Goal: Task Accomplishment & Management: Manage account settings

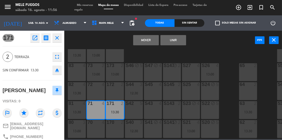
click at [150, 40] on button "Mover" at bounding box center [146, 40] width 26 height 10
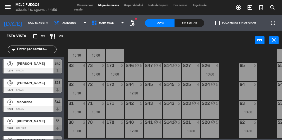
scroll to position [99, 0]
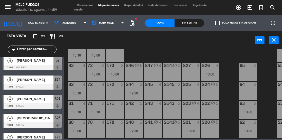
click at [193, 93] on div "S25 4" at bounding box center [191, 91] width 18 height 18
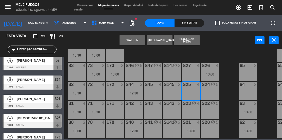
click at [190, 44] on button "Bloquear Mesa" at bounding box center [187, 40] width 26 height 10
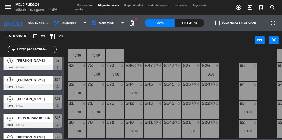
click at [139, 107] on div "S42 5" at bounding box center [134, 110] width 18 height 18
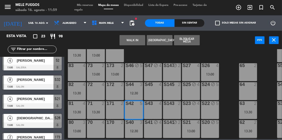
click at [186, 38] on button "Bloquear Mesa" at bounding box center [187, 40] width 26 height 10
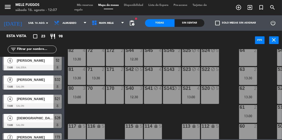
scroll to position [110, 0]
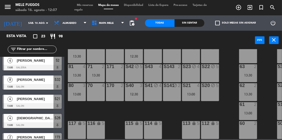
click at [193, 93] on div "13:00" at bounding box center [191, 95] width 18 height 4
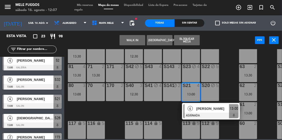
click at [238, 109] on div "13:00" at bounding box center [233, 108] width 9 height 8
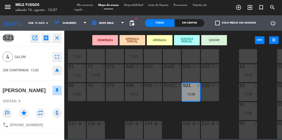
click at [192, 93] on div "13:00" at bounding box center [191, 95] width 18 height 4
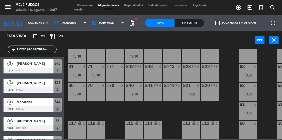
click at [192, 93] on div "13:00" at bounding box center [191, 95] width 18 height 4
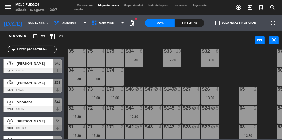
scroll to position [47, 0]
click at [177, 62] on div "S33 13 12:30" at bounding box center [172, 58] width 18 height 18
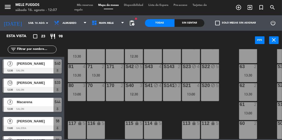
click at [191, 93] on div "13:00" at bounding box center [191, 95] width 18 height 4
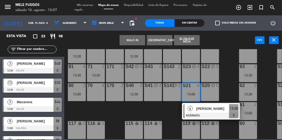
click at [221, 107] on span "[PERSON_NAME]" at bounding box center [212, 108] width 33 height 5
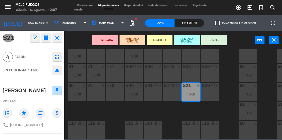
click at [220, 40] on button "SENTAR" at bounding box center [214, 40] width 26 height 10
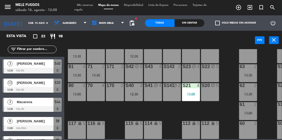
scroll to position [0, 0]
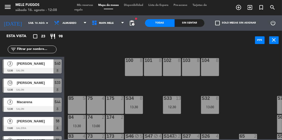
click at [230, 102] on div "100 8 101 8 102 8 103 8 104 8 S32 8 13:00 S33 13 12:30 S34 8 13:30 75 4 85 5 17…" at bounding box center [174, 94] width 215 height 90
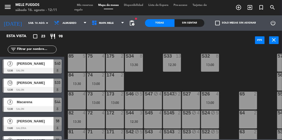
scroll to position [43, 0]
click at [137, 69] on div "S34 8 13:30" at bounding box center [134, 63] width 18 height 18
click at [241, 73] on div "100 8 101 8 102 8 103 8 104 8 S32 8 13:00 S33 13 12:30 S34 8 13:30 75 4 85 5 17…" at bounding box center [174, 94] width 215 height 90
click at [208, 57] on div at bounding box center [210, 56] width 8 height 5
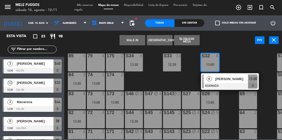
click at [241, 61] on div "100 8 101 8 102 8 103 8 104 8 S32 8 13:00 8 [PERSON_NAME] ASIGNADA 13:00 S33 13…" at bounding box center [174, 94] width 215 height 90
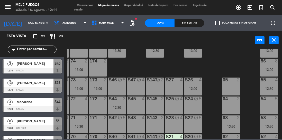
scroll to position [60, 17]
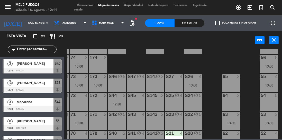
click at [117, 104] on div "12:30" at bounding box center [117, 105] width 18 height 4
click at [211, 74] on div "100 8 101 8 102 8 103 8 104 8 S32 8 13:00 S33 13 12:30 S34 8 13:30 75 4 85 5 17…" at bounding box center [174, 94] width 215 height 90
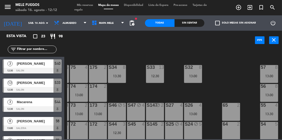
scroll to position [31, 17]
click at [24, 28] on div "[DATE] sáb. 16 ago. arrow_drop_down" at bounding box center [25, 22] width 51 height 11
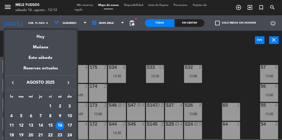
click at [70, 126] on div "17" at bounding box center [69, 126] width 9 height 9
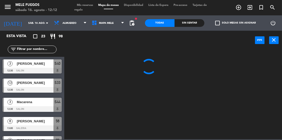
type input "dom. 17 ago."
click at [66, 23] on span "Almuerzo" at bounding box center [69, 23] width 14 height 3
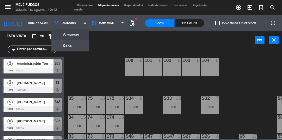
click at [63, 35] on ng-component "menu Mele Fuegos sábado 16. agosto - 12:12 Mis reservas Mapa de mesas Disponibi…" at bounding box center [141, 70] width 282 height 140
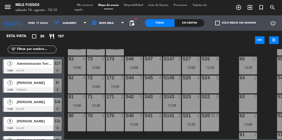
scroll to position [77, 0]
click at [212, 102] on div "S22 5" at bounding box center [210, 104] width 18 height 18
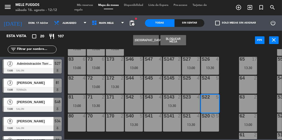
click at [144, 44] on button "[GEOGRAPHIC_DATA]" at bounding box center [146, 40] width 26 height 10
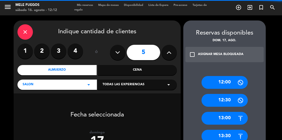
click at [119, 52] on icon at bounding box center [117, 53] width 5 height 8
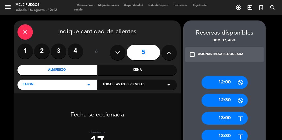
click at [71, 52] on label "4" at bounding box center [74, 51] width 15 height 15
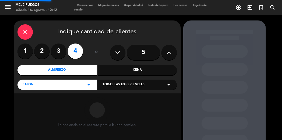
click at [74, 49] on label "4" at bounding box center [74, 51] width 15 height 15
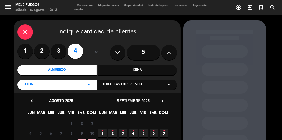
scroll to position [44, 0]
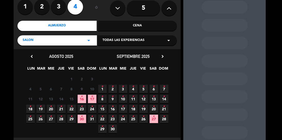
click at [93, 100] on icon "•" at bounding box center [92, 97] width 2 height 8
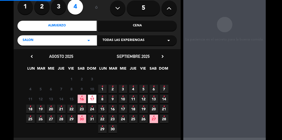
scroll to position [21, 0]
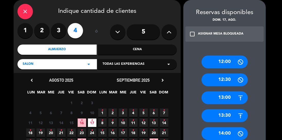
click at [225, 100] on div "13:00" at bounding box center [224, 98] width 46 height 13
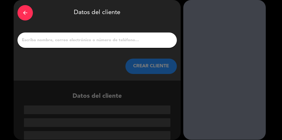
scroll to position [1, 0]
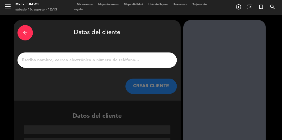
click at [84, 59] on input "1" at bounding box center [96, 60] width 151 height 7
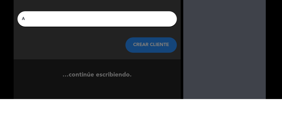
scroll to position [0, 0]
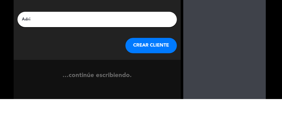
type input "[PERSON_NAME]"
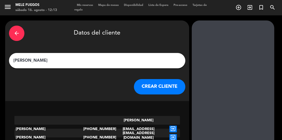
click at [142, 90] on button "CREAR CLIENTE" at bounding box center [159, 86] width 51 height 15
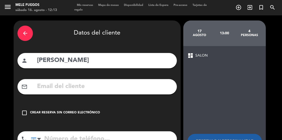
scroll to position [14, 0]
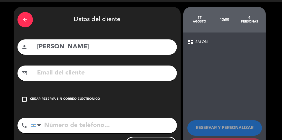
click at [18, 95] on div "check_box_outline_blank Crear reserva sin correo electrónico" at bounding box center [96, 99] width 159 height 15
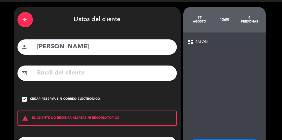
scroll to position [33, 0]
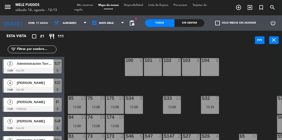
click at [22, 84] on span "[PERSON_NAME]" at bounding box center [35, 82] width 37 height 5
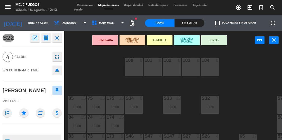
scroll to position [37, 0]
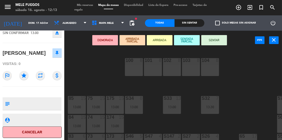
click at [90, 68] on div "100 8 101 8 102 8 103 8 104 8 S32 7 13:30 S33 13 13:00 S34 8 13:00 75 15 13:00 …" at bounding box center [174, 106] width 215 height 115
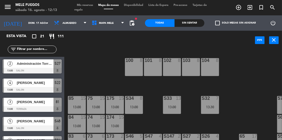
click at [85, 5] on span "Mis reservas" at bounding box center [84, 5] width 21 height 3
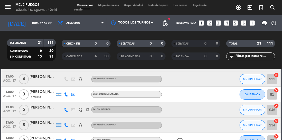
scroll to position [36, 0]
click at [43, 94] on div "[PERSON_NAME]" at bounding box center [43, 93] width 26 height 6
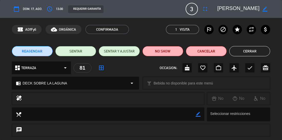
click at [60, 12] on div "access_time 13:00" at bounding box center [54, 8] width 18 height 9
click at [57, 5] on div "access_time 13:00" at bounding box center [54, 8] width 18 height 9
click at [57, 10] on span "13:00" at bounding box center [59, 8] width 7 height 5
click at [59, 8] on span "13:00" at bounding box center [59, 8] width 7 height 5
click at [52, 6] on button "access_time" at bounding box center [49, 8] width 9 height 9
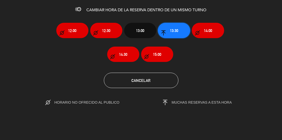
click at [175, 33] on span "13:30" at bounding box center [174, 31] width 8 height 6
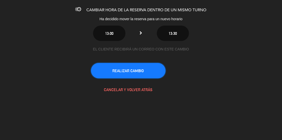
click at [150, 70] on button "REALIZAR CAMBIO" at bounding box center [128, 70] width 74 height 15
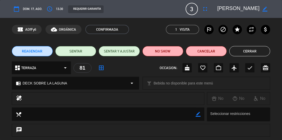
click at [248, 50] on button "Cerrar" at bounding box center [249, 51] width 41 height 10
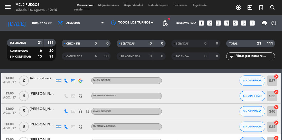
scroll to position [0, 0]
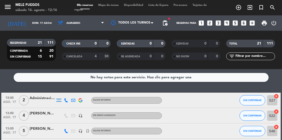
click at [109, 1] on div "menu Mele Fuegos sábado 16. agosto - 12:16 Mis reservas Mapa de mesas Disponibi…" at bounding box center [141, 7] width 282 height 15
click at [110, 5] on span "Mapa de mesas" at bounding box center [108, 5] width 26 height 3
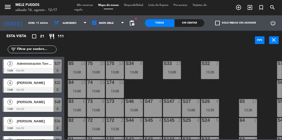
scroll to position [33, 0]
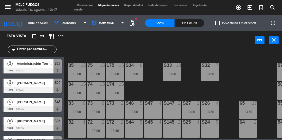
click at [98, 90] on div "74 15 13:00" at bounding box center [96, 91] width 18 height 18
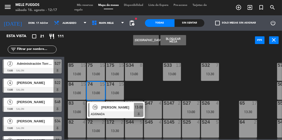
click at [112, 110] on span "[PERSON_NAME]" at bounding box center [117, 107] width 33 height 5
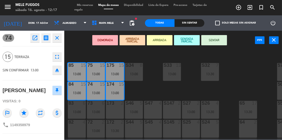
click at [156, 85] on div "100 8 101 8 102 8 103 8 104 8 S32 7 13:30 S33 13 13:00 S34 8 13:00 75 15 13:00 …" at bounding box center [174, 94] width 215 height 90
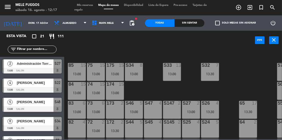
scroll to position [33, 17]
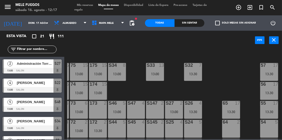
click at [269, 77] on div "57 17 13:30" at bounding box center [269, 72] width 18 height 18
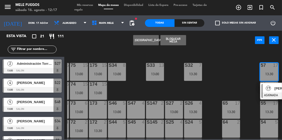
click at [235, 86] on div "100 8 101 8 102 8 103 8 104 8 S32 7 13:30 S33 13 13:00 S34 8 13:00 75 15 13:00 …" at bounding box center [174, 94] width 215 height 90
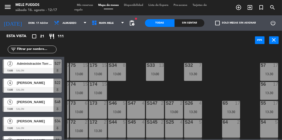
click at [31, 24] on input "dom. 17 ago." at bounding box center [45, 23] width 38 height 8
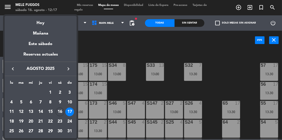
click at [61, 117] on td "23" at bounding box center [60, 122] width 10 height 10
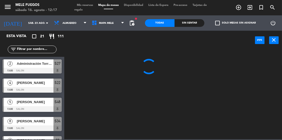
scroll to position [0, 0]
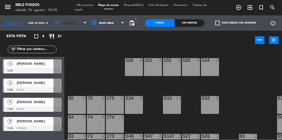
click at [69, 25] on span "Almuerzo" at bounding box center [70, 22] width 38 height 11
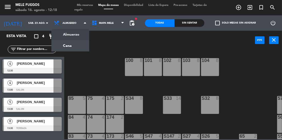
click at [79, 42] on ng-component "menu Mele Fuegos sábado 16. agosto - 12:18 Mis reservas Mapa de mesas Disponibi…" at bounding box center [141, 70] width 282 height 140
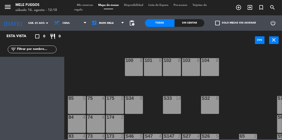
click at [71, 23] on span "Cena" at bounding box center [70, 22] width 38 height 11
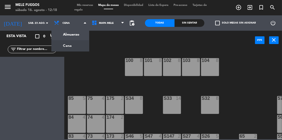
click at [74, 35] on ng-component "menu Mele Fuegos sábado 16. agosto - 12:18 Mis reservas Mapa de mesas Disponibi…" at bounding box center [141, 70] width 282 height 140
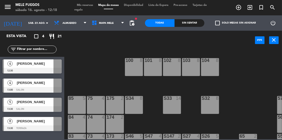
click at [26, 23] on input "sáb. 23 ago." at bounding box center [45, 23] width 38 height 8
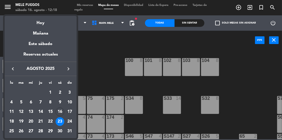
click at [60, 114] on div "16" at bounding box center [59, 112] width 9 height 9
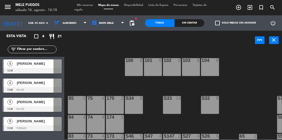
type input "sáb. 16 ago."
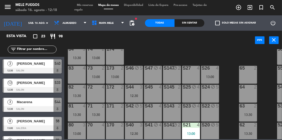
scroll to position [69, 0]
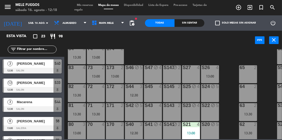
click at [192, 77] on div "S27 4" at bounding box center [191, 74] width 18 height 18
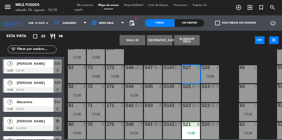
click at [189, 43] on button "Bloquear Mesa" at bounding box center [187, 40] width 26 height 10
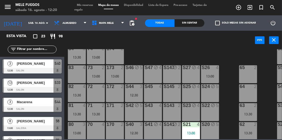
click at [28, 23] on input "sáb. 16 ago." at bounding box center [45, 23] width 38 height 8
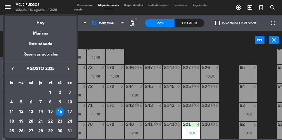
click at [110, 44] on div at bounding box center [141, 70] width 282 height 140
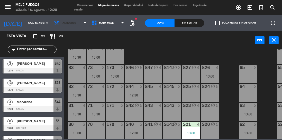
click at [71, 26] on span "Almuerzo" at bounding box center [70, 22] width 38 height 11
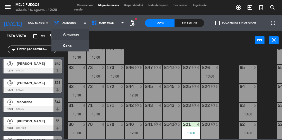
click at [76, 46] on ng-component "menu Mele Fuegos sábado 16. agosto - 12:20 Mis reservas Mapa de mesas Disponibi…" at bounding box center [141, 70] width 282 height 140
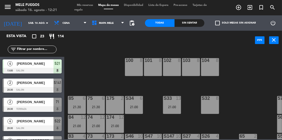
scroll to position [28, 0]
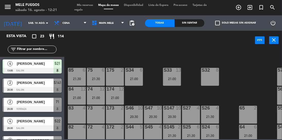
click at [208, 76] on div "S32 8" at bounding box center [210, 77] width 18 height 18
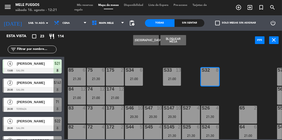
click at [150, 38] on button "[GEOGRAPHIC_DATA]" at bounding box center [146, 40] width 26 height 10
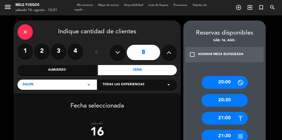
scroll to position [46, 0]
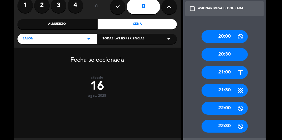
click at [229, 76] on div "21:00" at bounding box center [224, 72] width 46 height 13
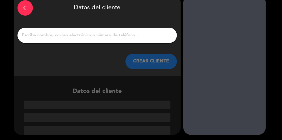
scroll to position [1, 0]
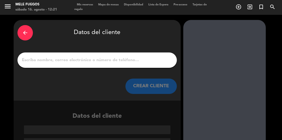
click at [109, 57] on input "1" at bounding box center [96, 60] width 151 height 7
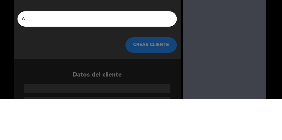
scroll to position [0, 0]
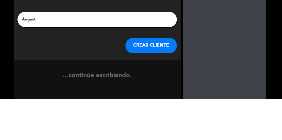
type input "[PERSON_NAME]"
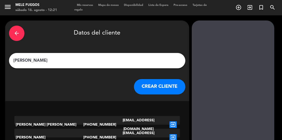
click at [152, 86] on button "CREAR CLIENTE" at bounding box center [159, 86] width 51 height 15
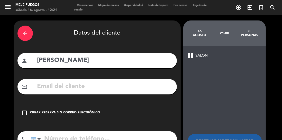
click at [76, 69] on div "arrow_back Datos del cliente person [PERSON_NAME] mail_outline check_box_outlin…" at bounding box center [97, 97] width 167 height 153
click at [82, 61] on input "[PERSON_NAME]" at bounding box center [104, 60] width 136 height 11
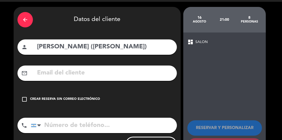
scroll to position [25, 0]
type input "[PERSON_NAME] ([PERSON_NAME])"
click at [31, 97] on div "Crear reserva sin correo electrónico" at bounding box center [65, 99] width 70 height 5
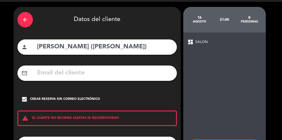
scroll to position [33, 0]
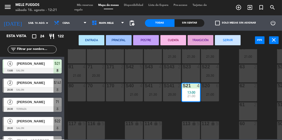
scroll to position [110, 0]
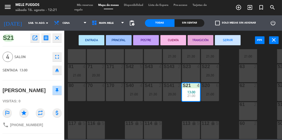
click at [226, 77] on div "100 8 101 8 102 8 103 8 104 8 S32 8 21:00 S33 13 21:00 S34 6 21:00 75 6 21:30 8…" at bounding box center [174, 94] width 215 height 90
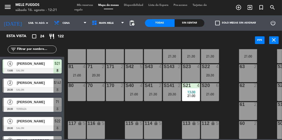
click at [79, 132] on div "117 lock 5" at bounding box center [77, 130] width 18 height 18
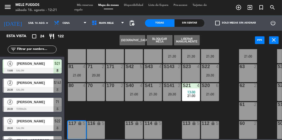
click at [135, 38] on button "[GEOGRAPHIC_DATA]" at bounding box center [132, 40] width 26 height 10
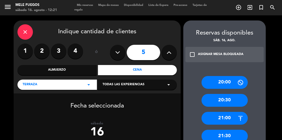
click at [231, 130] on div "21:30" at bounding box center [224, 136] width 46 height 13
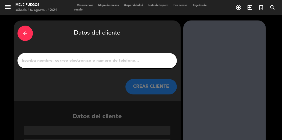
click at [140, 57] on input "1" at bounding box center [96, 60] width 151 height 7
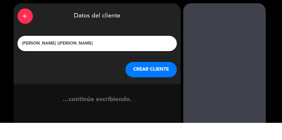
type input "[PERSON_NAME] ([PERSON_NAME])"
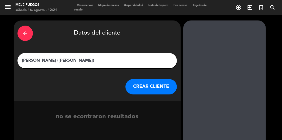
click at [150, 79] on button "CREAR CLIENTE" at bounding box center [150, 86] width 51 height 15
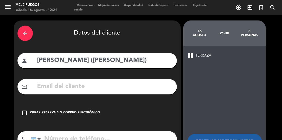
scroll to position [14, 0]
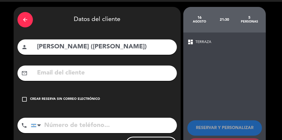
click at [24, 96] on icon "check_box_outline_blank" at bounding box center [24, 99] width 6 height 6
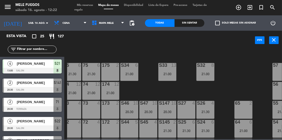
scroll to position [33, 0]
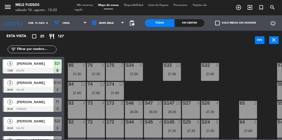
click at [114, 91] on div "21:00" at bounding box center [115, 93] width 18 height 4
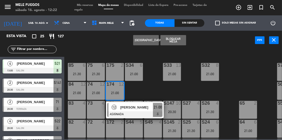
click at [159, 91] on div "100 8 101 8 102 8 103 8 104 8 S32 8 21:00 S33 13 21:00 S34 6 21:00 75 6 21:30 8…" at bounding box center [174, 94] width 215 height 90
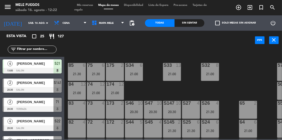
click at [104, 100] on div "74 12 21:00" at bounding box center [96, 91] width 18 height 18
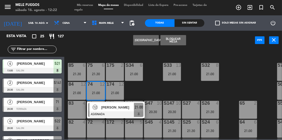
click at [150, 90] on div "100 8 101 8 102 8 103 8 104 8 S32 8 21:00 S33 13 21:00 S34 6 21:00 75 6 21:30 8…" at bounding box center [174, 94] width 215 height 90
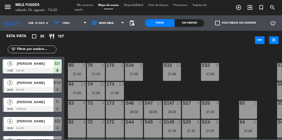
click at [169, 79] on div "S33 13 21:00" at bounding box center [172, 72] width 18 height 18
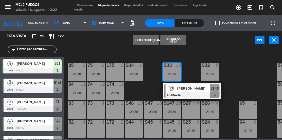
click at [134, 96] on div "100 8 101 8 102 8 103 8 104 8 S32 8 21:00 S33 13 21:00 13 [PERSON_NAME] ASIGNAD…" at bounding box center [174, 94] width 215 height 90
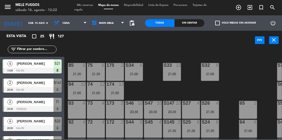
click at [93, 94] on div "21:00" at bounding box center [96, 93] width 18 height 4
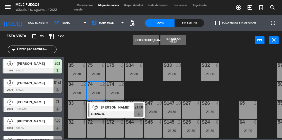
click at [211, 81] on div "S32 8 21:00" at bounding box center [210, 72] width 18 height 18
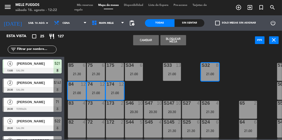
click at [144, 101] on div "S47" at bounding box center [144, 103] width 0 height 5
click at [146, 92] on div "100 8 101 8 102 8 103 8 104 8 S32 8 21:00 S33 13 21:00 S34 6 21:00 75 6 21:30 8…" at bounding box center [174, 94] width 215 height 90
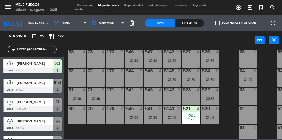
scroll to position [84, 17]
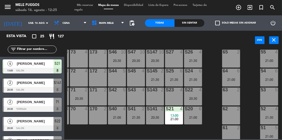
click at [267, 65] on div "55 4 21:00" at bounding box center [269, 59] width 18 height 18
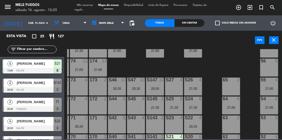
scroll to position [54, 17]
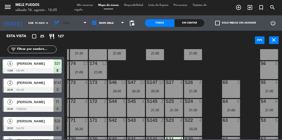
click at [69, 28] on span "Cena" at bounding box center [70, 22] width 38 height 11
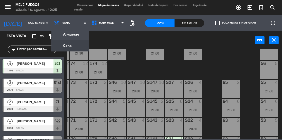
click at [69, 36] on ng-component "menu Mele Fuegos sábado 16. agosto - 12:25 Mis reservas Mapa de mesas Disponibi…" at bounding box center [141, 70] width 282 height 140
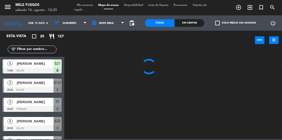
scroll to position [0, 0]
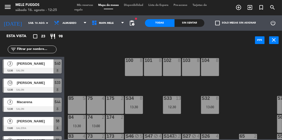
click at [25, 129] on div at bounding box center [32, 129] width 59 height 6
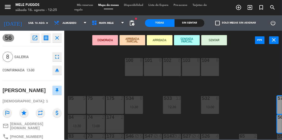
click at [218, 42] on button "SENTAR" at bounding box center [214, 40] width 26 height 10
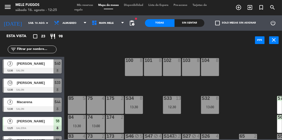
scroll to position [110, 0]
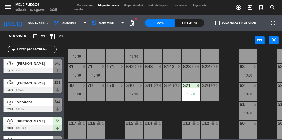
click at [32, 105] on div "Macarena" at bounding box center [34, 102] width 37 height 8
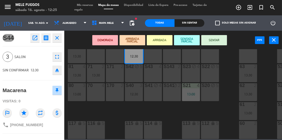
click at [216, 41] on button "SENTAR" at bounding box center [214, 40] width 26 height 10
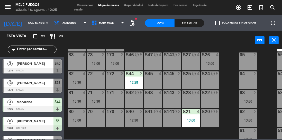
scroll to position [81, 0]
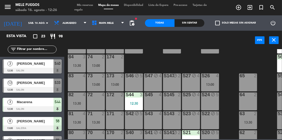
click at [228, 95] on div "100 8 101 8 102 8 103 8 104 8 S32 8 13:00 S33 13 12:30 S34 8 13:30 75 4 85 5 17…" at bounding box center [174, 94] width 215 height 90
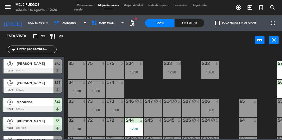
scroll to position [31, 0]
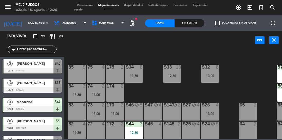
click at [176, 74] on div "12:30" at bounding box center [172, 76] width 18 height 4
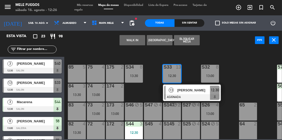
click at [229, 80] on div "100 8 101 8 102 8 103 8 104 8 S32 8 13:00 S33 13 12:30 13 Luciana ASIGNADA 12:3…" at bounding box center [174, 94] width 215 height 90
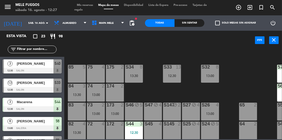
click at [72, 70] on div "85 5" at bounding box center [77, 74] width 18 height 18
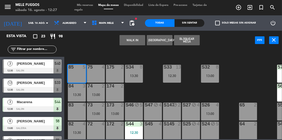
click at [101, 50] on div "100 8 101 8 102 8 103 8 104 8 S32 8 13:00 S33 13 12:30 S34 8 13:30 75 4 85 5 17…" at bounding box center [174, 94] width 215 height 90
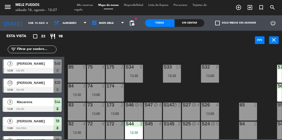
scroll to position [31, 17]
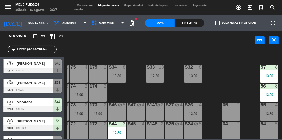
click at [260, 68] on div "57" at bounding box center [260, 67] width 8 height 5
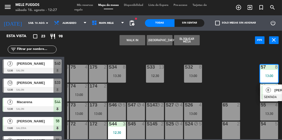
click at [227, 87] on div "100 8 101 8 102 8 103 8 104 8 S32 8 13:00 S33 13 12:30 S34 8 13:30 75 4 85 5 17…" at bounding box center [174, 94] width 215 height 90
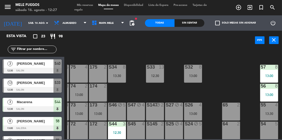
scroll to position [31, 0]
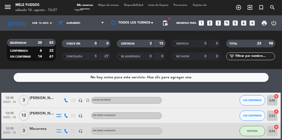
click at [114, 5] on span "Mapa de mesas" at bounding box center [108, 5] width 26 height 3
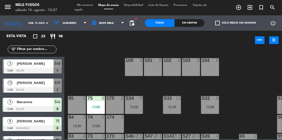
click at [95, 107] on div "13:00" at bounding box center [96, 107] width 18 height 4
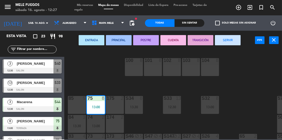
click at [73, 106] on div "85 5" at bounding box center [77, 105] width 18 height 18
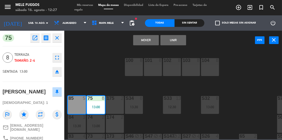
click at [115, 105] on div "175 2" at bounding box center [115, 105] width 18 height 18
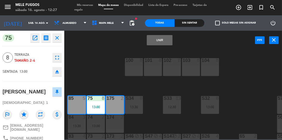
click at [156, 36] on button "Unir" at bounding box center [160, 40] width 26 height 10
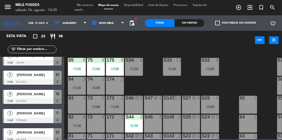
scroll to position [37, 0]
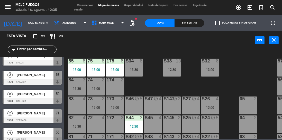
click at [173, 71] on div "12:30" at bounding box center [172, 70] width 18 height 4
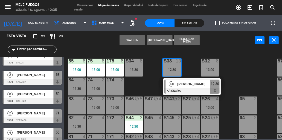
click at [239, 85] on div "100 8 101 8 102 8 103 8 104 8 S32 8 13:00 S33 13 12:30 13 Luciana ASIGNADA 12:3…" at bounding box center [174, 94] width 215 height 90
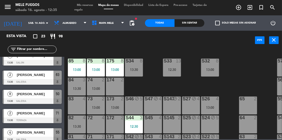
click at [175, 71] on div "12:30" at bounding box center [172, 70] width 18 height 4
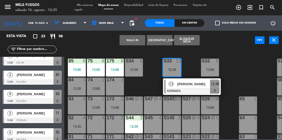
click at [196, 88] on div "[PERSON_NAME]" at bounding box center [193, 84] width 33 height 8
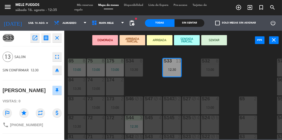
click at [223, 39] on button "SENTAR" at bounding box center [214, 40] width 26 height 10
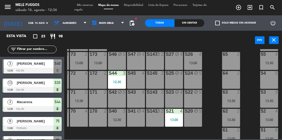
scroll to position [110, 17]
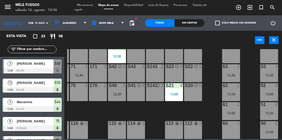
click at [117, 93] on div "12:30" at bounding box center [117, 95] width 18 height 4
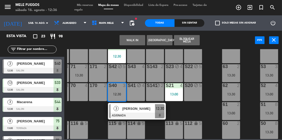
click at [212, 104] on div "100 8 101 8 102 8 103 8 104 8 S32 8 13:00 S33 13 12:30 S34 8 13:30 75 8 13:00 8…" at bounding box center [174, 94] width 215 height 90
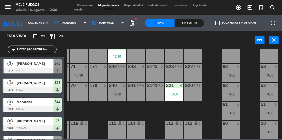
click at [84, 6] on span "Mis reservas" at bounding box center [84, 5] width 21 height 3
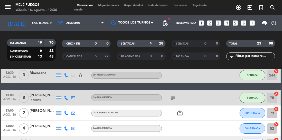
scroll to position [58, 0]
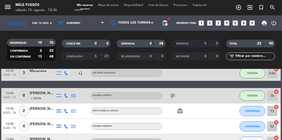
click at [110, 4] on span "Mapa de mesas" at bounding box center [108, 5] width 26 height 3
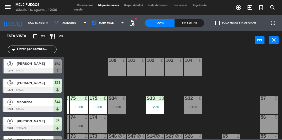
scroll to position [110, 17]
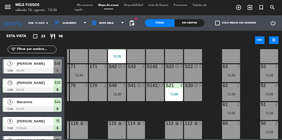
click at [267, 112] on div "13:30" at bounding box center [269, 114] width 18 height 4
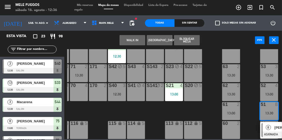
click at [249, 110] on div "100 8 101 8 102 8 103 8 104 8 S32 8 13:00 S33 13 12:30 S34 8 13:30 75 8 13:00 8…" at bounding box center [174, 94] width 215 height 90
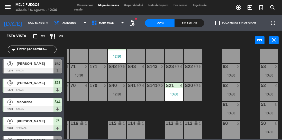
click at [88, 6] on span "Mis reservas" at bounding box center [84, 5] width 21 height 3
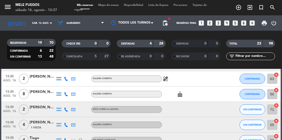
scroll to position [314, 0]
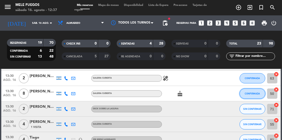
click at [250, 95] on span "CONFIRMADA" at bounding box center [251, 93] width 15 height 3
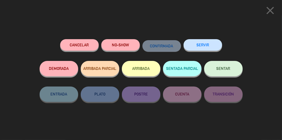
click at [76, 46] on button "Cancelar" at bounding box center [79, 45] width 38 height 12
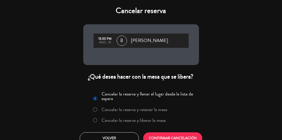
click at [96, 119] on input "Cancelar la reserva y liberar la mesa" at bounding box center [94, 120] width 3 height 3
radio input "true"
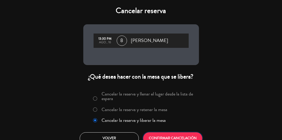
click at [162, 137] on button "CONFIRMAR CANCELACIÓN" at bounding box center [172, 139] width 59 height 12
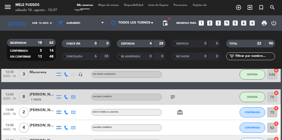
scroll to position [0, 0]
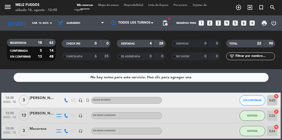
click at [109, 6] on span "Mapa de mesas" at bounding box center [108, 5] width 26 height 3
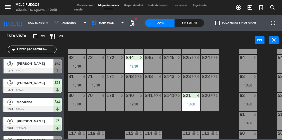
scroll to position [98, 0]
click at [152, 84] on div "S43 4" at bounding box center [153, 83] width 18 height 18
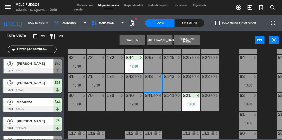
click at [189, 40] on button "Bloquear Mesa" at bounding box center [187, 40] width 26 height 10
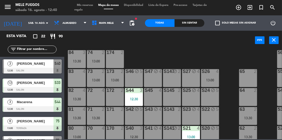
scroll to position [64, 0]
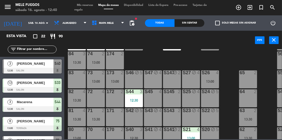
click at [152, 98] on div "S45 4" at bounding box center [153, 99] width 18 height 18
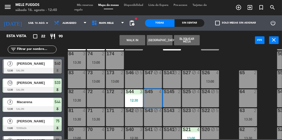
click at [162, 96] on div "S45 4" at bounding box center [153, 99] width 18 height 18
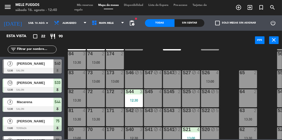
click at [151, 96] on div "S45 4" at bounding box center [153, 99] width 18 height 18
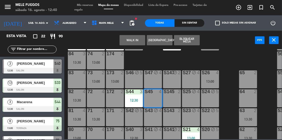
click at [172, 102] on div "S145 2" at bounding box center [172, 99] width 18 height 18
click at [182, 44] on button "Bloquear Mesa" at bounding box center [187, 40] width 26 height 10
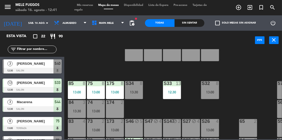
scroll to position [24, 0]
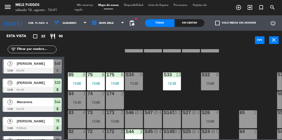
click at [210, 79] on div "S32 8 13:00" at bounding box center [210, 82] width 18 height 18
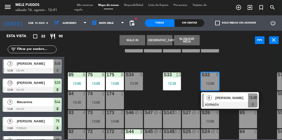
click at [146, 104] on div "100 8 101 8 102 8 103 8 104 8 S32 8 13:00 8 [PERSON_NAME] ASIGNADA 13:00 S33 13…" at bounding box center [174, 94] width 215 height 90
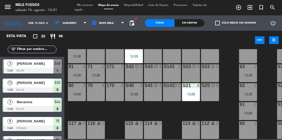
scroll to position [110, 17]
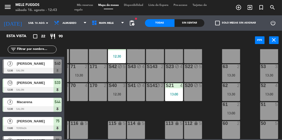
click at [274, 42] on icon "close" at bounding box center [273, 40] width 6 height 6
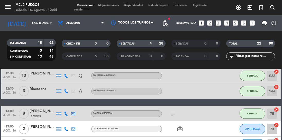
scroll to position [40, 0]
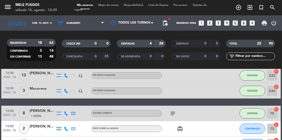
click at [110, 5] on span "Mapa de mesas" at bounding box center [108, 5] width 26 height 3
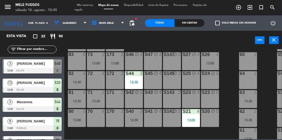
scroll to position [110, 0]
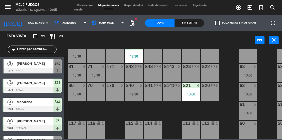
click at [174, 113] on div "100 8 101 8 102 8 103 8 104 8 S32 8 13:00 S33 13 12:30 S34 8 13:30 75 8 13:00 8…" at bounding box center [174, 94] width 215 height 90
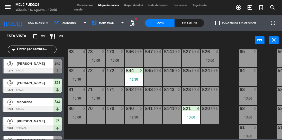
scroll to position [84, 0]
click at [230, 110] on div "100 8 101 8 102 8 103 8 104 8 S32 8 13:00 S33 13 12:30 S34 8 13:30 75 8 13:00 8…" at bounding box center [174, 94] width 215 height 90
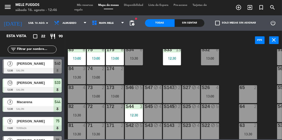
scroll to position [38, 0]
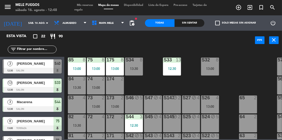
click at [242, 55] on div "100 8 101 8 102 8 103 8 104 8 S32 8 13:00 S33 13 12:30 S34 8 13:30 75 8 13:00 8…" at bounding box center [174, 94] width 215 height 90
click at [235, 65] on div "100 8 101 8 102 8 103 8 104 8 S32 8 13:00 S33 13 12:30 S34 8 13:30 75 8 13:00 8…" at bounding box center [174, 94] width 215 height 90
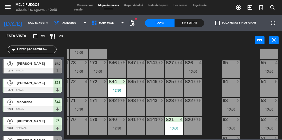
scroll to position [74, 17]
click at [267, 104] on div "53 3 13:30" at bounding box center [269, 107] width 18 height 18
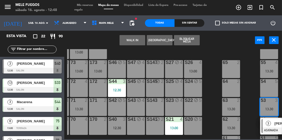
click at [249, 92] on div "100 8 101 8 102 8 103 8 104 8 S32 8 13:00 S33 13 12:30 S34 8 13:30 75 8 13:00 8…" at bounding box center [174, 94] width 215 height 90
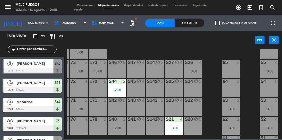
click at [247, 110] on div "100 8 101 8 102 8 103 8 104 8 S32 8 13:00 S33 13 12:30 S34 8 13:30 75 8 13:00 8…" at bounding box center [174, 94] width 215 height 90
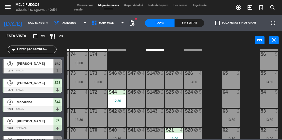
scroll to position [57, 17]
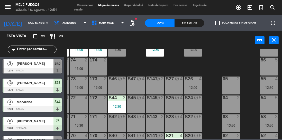
click at [212, 94] on div "100 8 101 8 102 8 103 8 104 8 S32 8 13:00 S33 13 12:30 S34 8 13:30 75 8 13:00 8…" at bounding box center [174, 94] width 215 height 90
click at [212, 91] on div "100 8 101 8 102 8 103 8 104 8 S32 8 13:00 S33 13 12:30 S34 8 13:30 75 8 13:00 8…" at bounding box center [174, 94] width 215 height 90
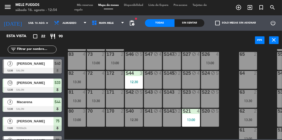
scroll to position [79, 0]
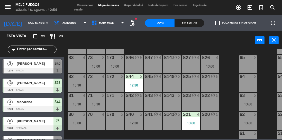
click at [227, 83] on div "100 8 101 8 102 8 103 8 104 8 S32 8 13:00 S33 13 12:30 S34 8 13:30 75 8 13:00 8…" at bounding box center [174, 94] width 215 height 90
click at [230, 85] on div "100 8 101 8 102 8 103 8 104 8 S32 8 13:00 S33 13 12:30 S34 8 13:30 75 8 13:00 8…" at bounding box center [174, 94] width 215 height 90
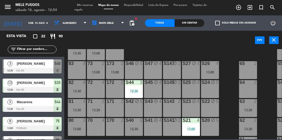
scroll to position [73, 0]
click at [99, 84] on div at bounding box center [96, 82] width 8 height 5
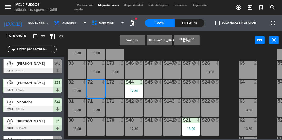
click at [190, 42] on button "Bloquear Mesa" at bounding box center [187, 40] width 26 height 10
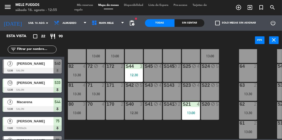
scroll to position [89, 0]
click at [102, 111] on div "70 4" at bounding box center [96, 111] width 18 height 18
click at [117, 111] on div "170 2" at bounding box center [115, 111] width 18 height 18
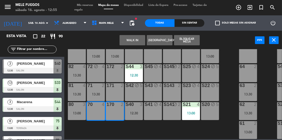
click at [190, 39] on button "Bloquear Mesa" at bounding box center [187, 40] width 26 height 10
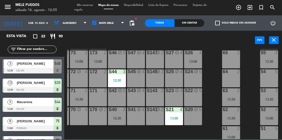
scroll to position [84, 17]
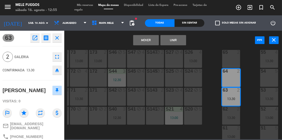
click at [148, 44] on button "Mover" at bounding box center [146, 40] width 26 height 10
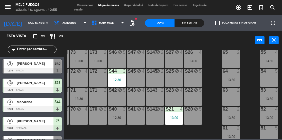
scroll to position [73, 0]
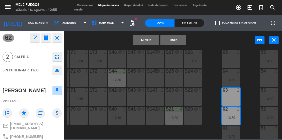
click at [148, 37] on button "Mover" at bounding box center [146, 40] width 26 height 10
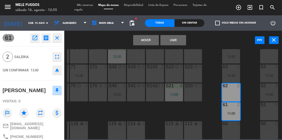
scroll to position [110, 17]
click at [143, 41] on button "Mover" at bounding box center [146, 40] width 26 height 10
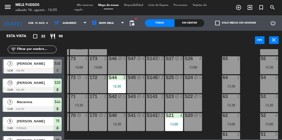
scroll to position [77, 17]
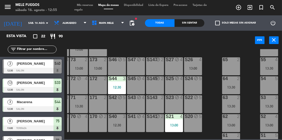
click at [266, 107] on div "13:30" at bounding box center [269, 107] width 18 height 4
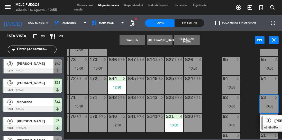
click at [253, 112] on div "100 8 101 8 102 8 103 8 104 8 S32 8 13:00 S33 13 12:30 S34 8 13:30 75 8 13:00 8…" at bounding box center [174, 94] width 215 height 90
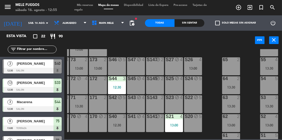
click at [257, 99] on div "53" at bounding box center [260, 97] width 8 height 5
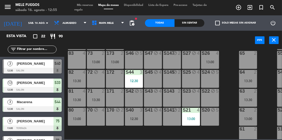
scroll to position [69, 0]
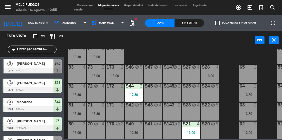
click at [73, 72] on div "83 4" at bounding box center [77, 74] width 18 height 18
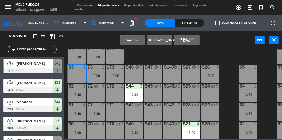
click at [188, 42] on button "Bloquear Mesa" at bounding box center [187, 40] width 26 height 10
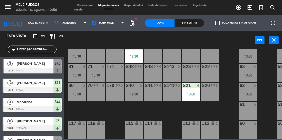
scroll to position [110, 17]
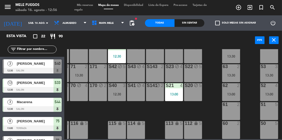
click at [266, 128] on div "50 5" at bounding box center [269, 130] width 18 height 18
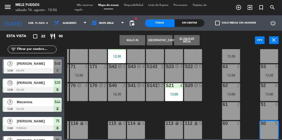
click at [187, 40] on button "Bloquear Mesa" at bounding box center [187, 40] width 26 height 10
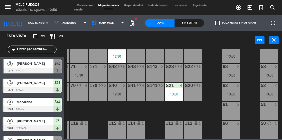
click at [269, 108] on div "51 5" at bounding box center [269, 111] width 18 height 18
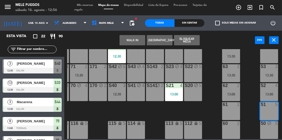
click at [190, 43] on button "Bloquear Mesa" at bounding box center [187, 40] width 26 height 10
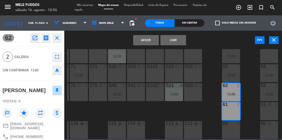
click at [142, 38] on button "Mover" at bounding box center [146, 40] width 26 height 10
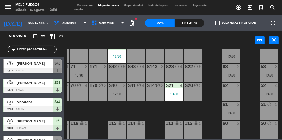
click at [243, 83] on div "2" at bounding box center [239, 85] width 8 height 5
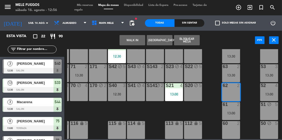
click at [267, 74] on div "13:30" at bounding box center [269, 76] width 18 height 4
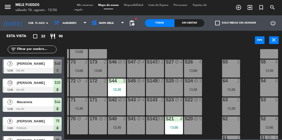
scroll to position [0, 0]
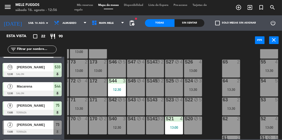
click at [194, 90] on div "13:30" at bounding box center [193, 90] width 18 height 4
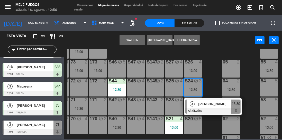
click at [211, 108] on div "[PERSON_NAME]" at bounding box center [214, 104] width 33 height 8
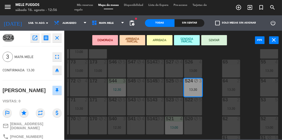
click at [213, 73] on div "100 8 101 8 102 8 103 8 104 8 S32 8 13:00 S33 13 12:30 S34 8 13:30 75 8 13:00 8…" at bounding box center [174, 94] width 215 height 90
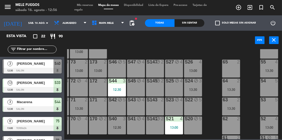
scroll to position [16, 0]
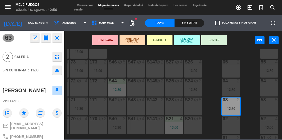
click at [250, 118] on div "100 8 101 8 102 8 103 8 104 8 S32 8 13:00 S33 13 12:30 S34 8 13:30 75 8 13:00 8…" at bounding box center [174, 94] width 215 height 90
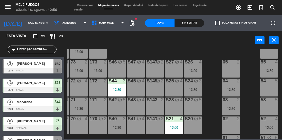
scroll to position [110, 17]
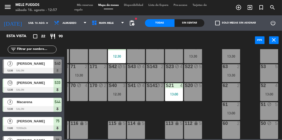
click at [268, 93] on div "13:00" at bounding box center [269, 95] width 18 height 4
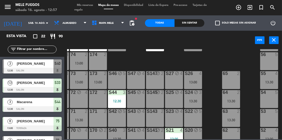
scroll to position [59, 17]
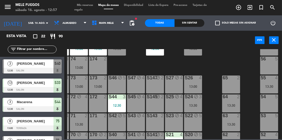
click at [272, 85] on div "13:30" at bounding box center [269, 87] width 18 height 4
click at [264, 81] on div "55 4 13:30" at bounding box center [269, 85] width 18 height 18
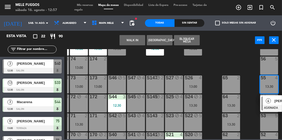
click at [248, 109] on div "100 8 101 8 102 8 103 8 104 8 S32 8 13:00 S33 13 12:30 S34 8 13:30 75 8 13:00 8…" at bounding box center [174, 94] width 215 height 90
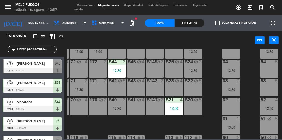
scroll to position [110, 17]
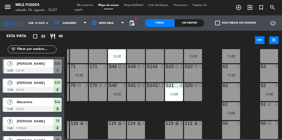
click at [234, 69] on div "63 2 13:30" at bounding box center [231, 73] width 18 height 18
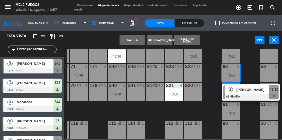
click at [249, 109] on div "100 8 101 8 102 8 103 8 104 8 S32 8 13:00 S33 13 12:30 S34 8 13:30 75 8 13:00 8…" at bounding box center [174, 94] width 215 height 90
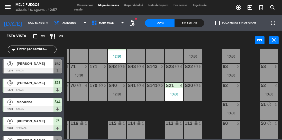
click at [235, 107] on div "61 2 13:00" at bounding box center [231, 111] width 18 height 18
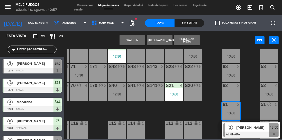
click at [254, 95] on div "100 8 101 8 102 8 103 8 104 8 S32 8 13:00 S33 13 12:30 S34 8 13:30 75 8 13:00 8…" at bounding box center [174, 94] width 215 height 90
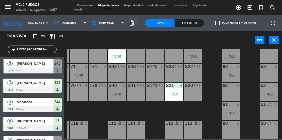
click at [234, 74] on div "13:30" at bounding box center [231, 76] width 18 height 4
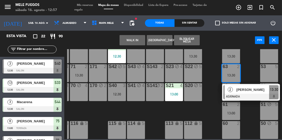
click at [251, 71] on div "100 8 101 8 102 8 103 8 104 8 S32 8 13:00 S33 13 12:30 S34 8 13:30 75 8 13:00 8…" at bounding box center [174, 94] width 215 height 90
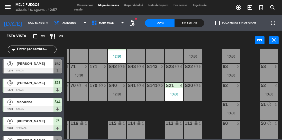
click at [232, 105] on div "61 2 13:00" at bounding box center [231, 111] width 18 height 18
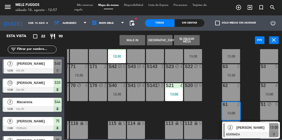
click at [253, 126] on span "[PERSON_NAME]" at bounding box center [252, 127] width 33 height 5
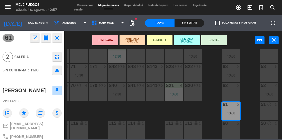
click at [216, 40] on button "SENTAR" at bounding box center [214, 40] width 26 height 10
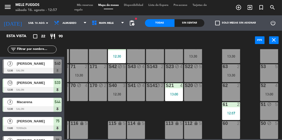
scroll to position [76, 17]
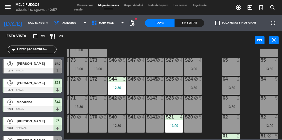
click at [268, 70] on div "13:30" at bounding box center [269, 69] width 18 height 4
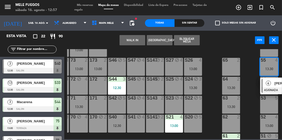
click at [252, 91] on div "100 8 101 8 102 8 103 8 104 8 S32 8 13:00 S33 13 12:30 S34 8 13:30 75 8 13:00 8…" at bounding box center [174, 94] width 215 height 90
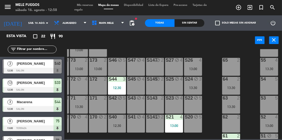
click at [2, 113] on div "3 Macarena 12:30 SALON S44" at bounding box center [32, 104] width 64 height 19
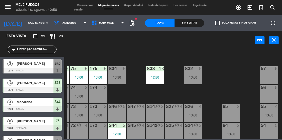
scroll to position [30, 17]
click at [198, 79] on div "S32 8 13:00" at bounding box center [193, 75] width 18 height 18
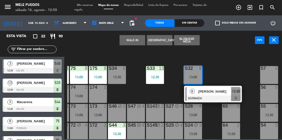
click at [210, 92] on span "[PERSON_NAME]" at bounding box center [214, 91] width 33 height 5
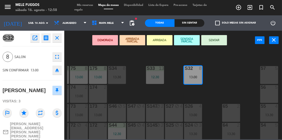
click at [212, 40] on button "SENTAR" at bounding box center [214, 40] width 26 height 10
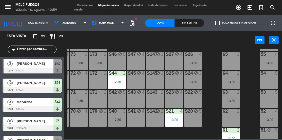
scroll to position [110, 17]
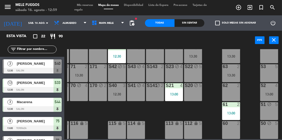
click at [265, 93] on div "13:00" at bounding box center [269, 95] width 18 height 4
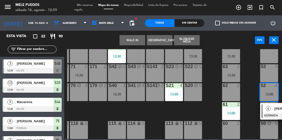
click at [248, 85] on div "100 8 101 8 102 8 103 8 104 8 S32 8 13:00 S33 13 12:30 S34 8 13:30 75 8 13:00 8…" at bounding box center [174, 94] width 215 height 90
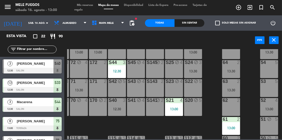
scroll to position [93, 0]
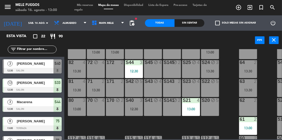
click at [75, 71] on div "13:30" at bounding box center [77, 72] width 18 height 4
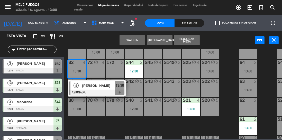
click at [98, 89] on div "[PERSON_NAME]" at bounding box center [98, 86] width 33 height 8
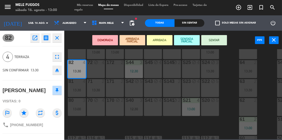
click at [217, 43] on button "SENTAR" at bounding box center [214, 40] width 26 height 10
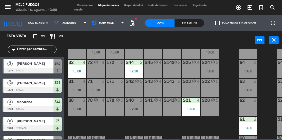
scroll to position [35, 0]
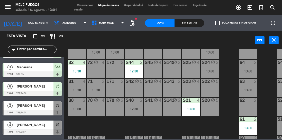
click at [210, 53] on div "13:00" at bounding box center [210, 53] width 18 height 4
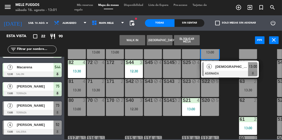
click at [235, 71] on div at bounding box center [229, 74] width 55 height 6
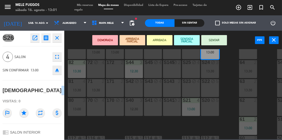
click at [213, 42] on button "SENTAR" at bounding box center [214, 40] width 26 height 10
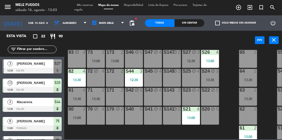
scroll to position [0, 0]
click at [214, 76] on div "S24 block 3 13:30" at bounding box center [210, 78] width 18 height 18
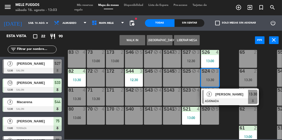
click at [211, 59] on div "13:00" at bounding box center [210, 61] width 18 height 4
click at [228, 61] on div "100 8 101 8 102 8 103 8 104 8 S32 8 13:00 S33 13 12:30 S34 8 13:30 75 8 13:00 8…" at bounding box center [174, 94] width 215 height 90
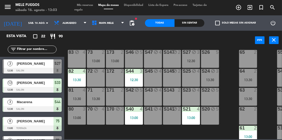
click at [191, 76] on div "S25 block 4" at bounding box center [191, 78] width 18 height 18
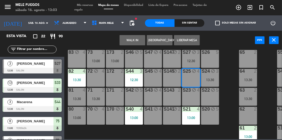
click at [195, 57] on div "S27 block 3 12:30" at bounding box center [191, 59] width 18 height 18
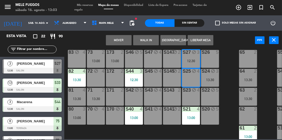
click at [229, 61] on div "100 8 101 8 102 8 103 8 104 8 S32 8 13:00 S33 13 12:30 S34 8 13:30 75 8 13:00 8…" at bounding box center [174, 94] width 215 height 90
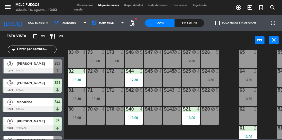
click at [193, 60] on div "12:30" at bounding box center [191, 61] width 18 height 4
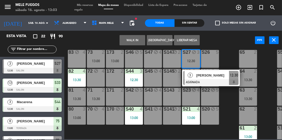
click at [211, 79] on div "[PERSON_NAME]" at bounding box center [212, 75] width 33 height 8
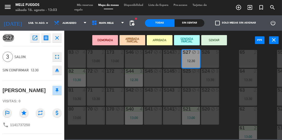
click at [218, 42] on button "SENTAR" at bounding box center [214, 40] width 26 height 10
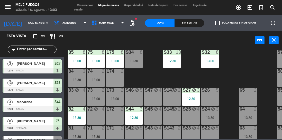
scroll to position [45, 0]
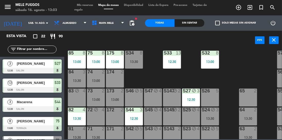
click at [236, 77] on div "100 8 101 8 102 8 103 8 104 8 S32 8 13:00 S33 13 12:30 S34 8 13:30 75 8 13:00 8…" at bounding box center [174, 94] width 215 height 90
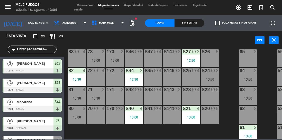
scroll to position [85, 0]
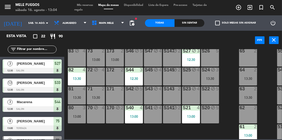
click at [78, 114] on div "80 3 13:00" at bounding box center [77, 115] width 18 height 18
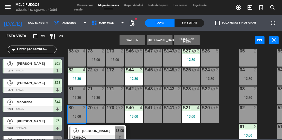
click at [100, 129] on span "[PERSON_NAME]" at bounding box center [98, 131] width 33 height 5
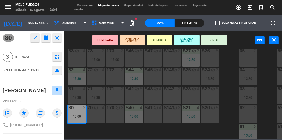
click at [211, 40] on button "SENTAR" at bounding box center [214, 40] width 26 height 10
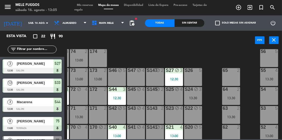
scroll to position [79, 17]
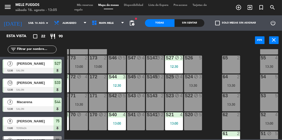
click at [214, 88] on div "100 8 101 8 102 8 103 8 104 8 S32 8 13:00 S33 13 12:30 S34 8 13:30 75 8 13:00 8…" at bounding box center [174, 94] width 215 height 90
click at [256, 78] on div "54" at bounding box center [260, 77] width 8 height 5
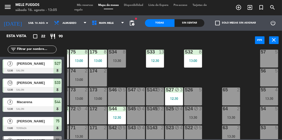
scroll to position [24, 17]
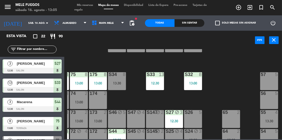
click at [263, 104] on div "56 5" at bounding box center [269, 100] width 18 height 18
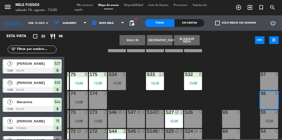
click at [191, 41] on button "Bloquear Mesa" at bounding box center [187, 40] width 26 height 10
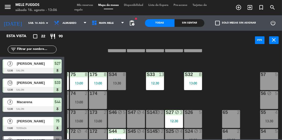
scroll to position [24, 0]
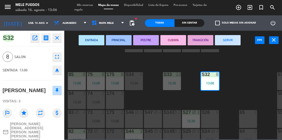
click at [231, 93] on div "100 8 101 8 102 8 103 8 104 8 S32 8 13:00 S33 13 12:30 S34 8 13:30 75 8 13:00 8…" at bounding box center [174, 94] width 215 height 90
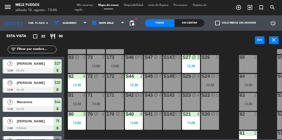
scroll to position [80, 0]
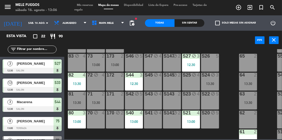
click at [72, 99] on div "81 4 13:30" at bounding box center [77, 101] width 18 height 18
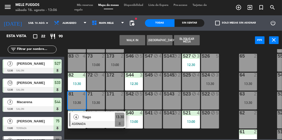
click at [220, 94] on div "5" at bounding box center [218, 94] width 8 height 5
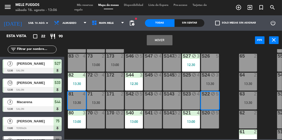
click at [228, 92] on div "100 8 101 8 102 8 103 8 104 8 S32 8 13:00 S33 13 12:30 S34 8 13:30 75 8 13:00 8…" at bounding box center [174, 94] width 215 height 90
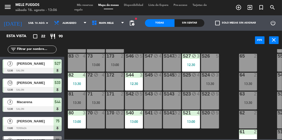
click at [233, 87] on div "100 8 101 8 102 8 103 8 104 8 S32 8 13:00 S33 13 12:30 S34 8 13:30 75 8 13:00 8…" at bounding box center [174, 94] width 215 height 90
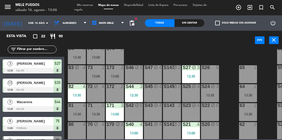
scroll to position [67, 0]
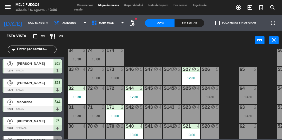
click at [162, 54] on div "100 8 101 8 102 8 103 8 104 8 S32 8 13:00 S33 13 12:30 S34 8 13:30 75 8 13:00 8…" at bounding box center [174, 94] width 215 height 90
click at [116, 75] on div "173 2 13:00" at bounding box center [115, 76] width 18 height 18
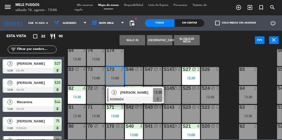
click at [128, 98] on div at bounding box center [134, 100] width 55 height 6
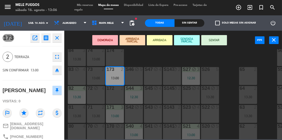
click at [218, 38] on button "SENTAR" at bounding box center [214, 40] width 26 height 10
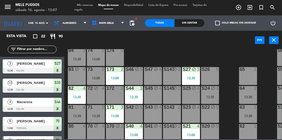
scroll to position [67, 17]
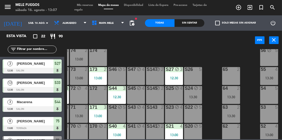
click at [249, 102] on div "100 8 101 8 102 8 103 8 104 8 S32 8 13:00 S33 13 12:30 S34 8 13:30 75 8 13:00 8…" at bounding box center [174, 94] width 215 height 90
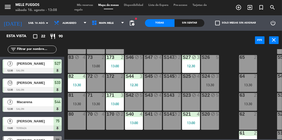
scroll to position [76, 0]
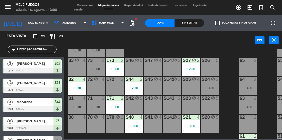
click at [227, 91] on div "100 8 101 8 102 8 103 8 104 8 S32 8 13:00 S33 13 12:30 S34 8 13:30 75 8 13:00 8…" at bounding box center [174, 94] width 215 height 90
click at [42, 49] on input "text" at bounding box center [36, 50] width 40 height 6
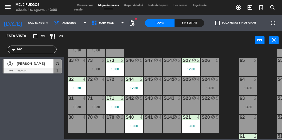
type input "Can"
click at [44, 61] on div "[PERSON_NAME]" at bounding box center [34, 64] width 37 height 8
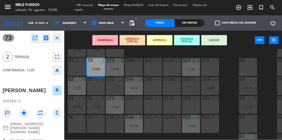
click at [218, 39] on button "SENTAR" at bounding box center [214, 40] width 26 height 10
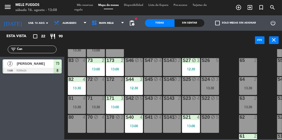
click at [210, 84] on div "S24 block 3 13:30" at bounding box center [210, 86] width 18 height 18
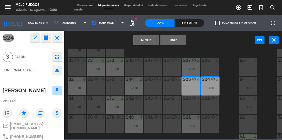
click at [147, 41] on button "Mover" at bounding box center [146, 40] width 26 height 10
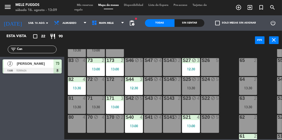
click at [189, 89] on div "13:30" at bounding box center [191, 88] width 18 height 4
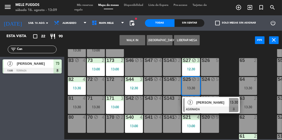
click at [226, 75] on div "100 8 101 8 102 8 103 8 104 8 S32 8 13:00 S33 13 12:30 S34 8 13:30 75 8 13:00 8…" at bounding box center [174, 94] width 215 height 90
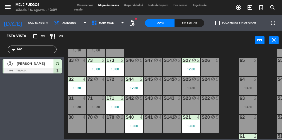
click at [227, 79] on div "100 8 101 8 102 8 103 8 104 8 S32 8 13:00 S33 13 12:30 S34 8 13:30 75 8 13:00 8…" at bounding box center [174, 94] width 215 height 90
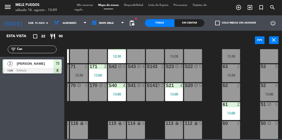
scroll to position [109, 17]
click at [274, 93] on div "13:00" at bounding box center [269, 95] width 18 height 4
click at [265, 90] on div "52 4 13:00" at bounding box center [269, 92] width 18 height 18
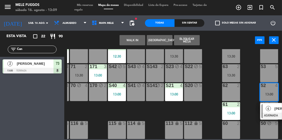
click at [273, 111] on div "4" at bounding box center [267, 108] width 11 height 8
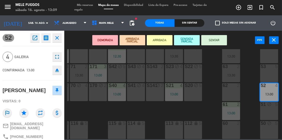
click at [247, 94] on div "100 8 101 8 102 8 103 8 104 8 S32 8 13:00 S33 13 12:30 S34 8 13:30 75 8 13:00 8…" at bounding box center [174, 94] width 215 height 90
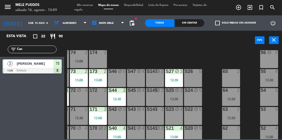
scroll to position [62, 17]
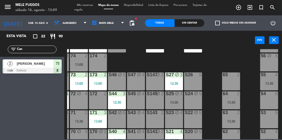
click at [273, 83] on div "13:30" at bounding box center [269, 84] width 18 height 4
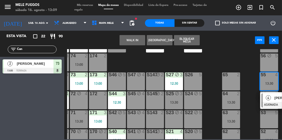
click at [247, 93] on div "100 8 101 8 102 8 103 8 104 8 S32 8 13:00 S33 13 12:30 S34 8 13:30 75 8 13:00 8…" at bounding box center [174, 94] width 215 height 90
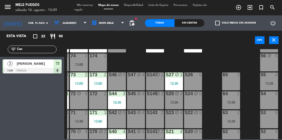
click at [267, 85] on div "13:30" at bounding box center [269, 84] width 18 height 4
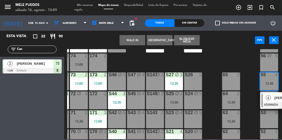
click at [247, 90] on div "100 8 101 8 102 8 103 8 104 8 S32 8 13:00 S33 13 12:30 S34 8 13:30 75 8 13:00 8…" at bounding box center [174, 94] width 215 height 90
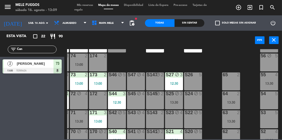
click at [253, 101] on div "100 8 101 8 102 8 103 8 104 8 S32 8 13:00 S33 13 12:30 S34 8 13:30 75 8 13:00 8…" at bounding box center [174, 94] width 215 height 90
click at [180, 96] on div "3" at bounding box center [181, 94] width 3 height 5
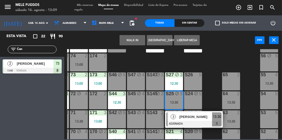
click at [218, 75] on div "65" at bounding box center [222, 75] width 8 height 5
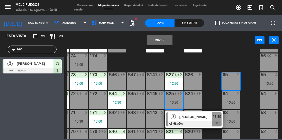
scroll to position [62, 0]
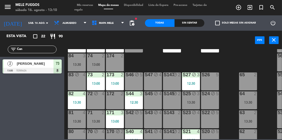
click at [230, 58] on div "100 8 101 8 102 8 103 8 104 8 S32 8 13:00 S33 13 12:30 S34 8 13:30 75 8 13:00 8…" at bounding box center [174, 94] width 215 height 90
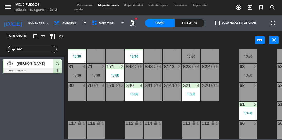
scroll to position [110, 17]
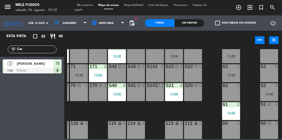
click at [30, 47] on input "Can" at bounding box center [36, 50] width 40 height 6
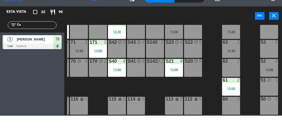
type input "C"
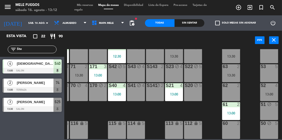
type input "Ste"
click at [35, 89] on div at bounding box center [32, 90] width 59 height 6
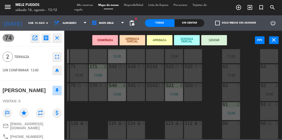
click at [216, 41] on button "SENTAR" at bounding box center [214, 40] width 26 height 10
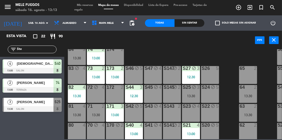
scroll to position [67, 0]
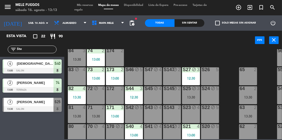
click at [79, 114] on div "81 4 13:30" at bounding box center [77, 114] width 18 height 18
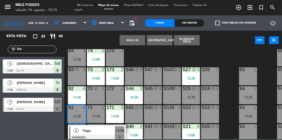
click at [147, 57] on div "100 8 101 8 102 8 103 8 104 8 S32 8 13:00 S33 13 12:30 S34 8 13:30 75 8 13:00 8…" at bounding box center [174, 94] width 215 height 90
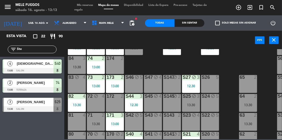
scroll to position [57, 0]
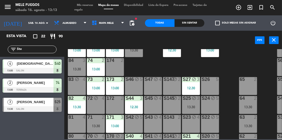
click at [155, 70] on div "100 8 101 8 102 8 103 8 104 8 S32 8 13:00 S33 13 12:30 S34 8 13:30 75 8 13:00 8…" at bounding box center [174, 94] width 215 height 90
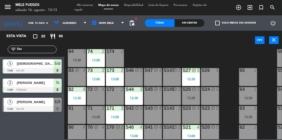
scroll to position [68, 0]
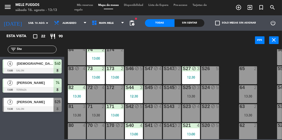
click at [76, 115] on div "13:30" at bounding box center [77, 116] width 18 height 4
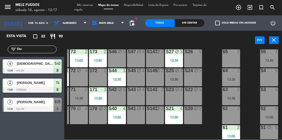
scroll to position [84, 17]
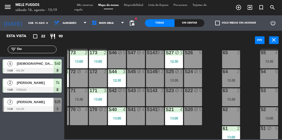
click at [208, 66] on div "100 8 101 8 102 8 103 8 104 8 S32 8 13:00 S33 13 12:30 S34 8 13:30 75 8 13:00 8…" at bounding box center [174, 94] width 215 height 90
click at [211, 73] on div "100 8 101 8 102 8 103 8 104 8 S32 8 13:00 S33 13 12:30 S34 8 13:30 75 8 13:00 8…" at bounding box center [174, 94] width 215 height 90
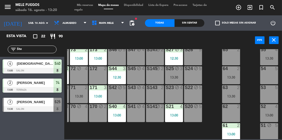
scroll to position [89, 17]
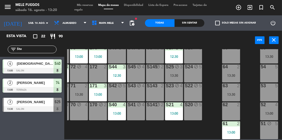
click at [270, 112] on div "13:00" at bounding box center [269, 114] width 18 height 4
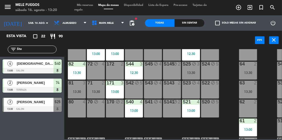
scroll to position [110, 0]
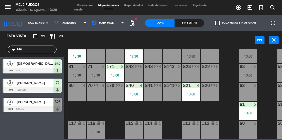
click at [113, 74] on div "13:00" at bounding box center [115, 76] width 18 height 4
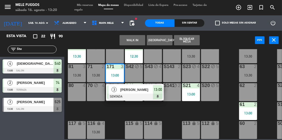
click at [99, 74] on div "71 2 13:30" at bounding box center [96, 73] width 18 height 18
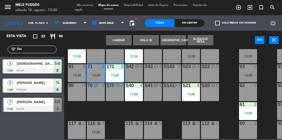
click at [228, 72] on div "100 8 101 8 102 8 103 8 104 8 S32 8 13:00 S33 13 12:30 S34 8 13:30 75 8 13:00 8…" at bounding box center [174, 94] width 215 height 90
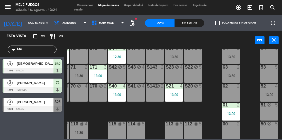
scroll to position [110, 17]
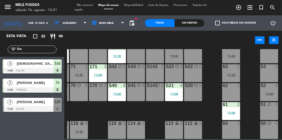
click at [268, 93] on div "13:00" at bounding box center [269, 95] width 18 height 4
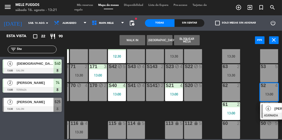
click at [248, 92] on div "100 8 101 8 102 8 103 8 104 8 S32 8 13:00 S33 13 12:30 S34 8 13:30 75 8 13:00 8…" at bounding box center [174, 94] width 215 height 90
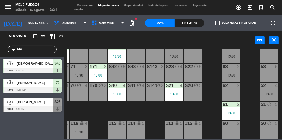
click at [88, 4] on span "Mis reservas" at bounding box center [84, 5] width 21 height 3
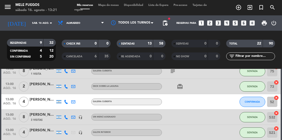
scroll to position [89, 0]
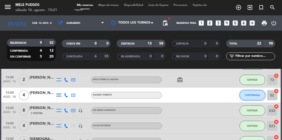
click at [256, 92] on button "CONFIRMADA" at bounding box center [252, 95] width 26 height 10
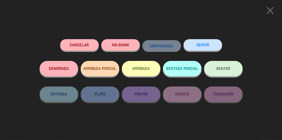
click at [125, 49] on button "NO-SHOW" at bounding box center [120, 45] width 38 height 12
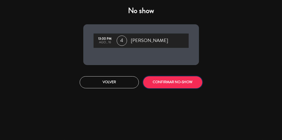
click at [169, 85] on button "CONFIRMAR NO-SHOW" at bounding box center [172, 82] width 59 height 12
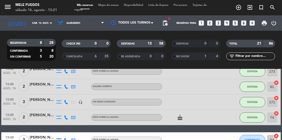
scroll to position [156, 0]
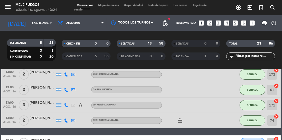
click at [118, 5] on span "Mapa de mesas" at bounding box center [108, 5] width 26 height 3
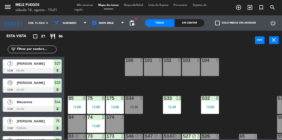
click at [138, 99] on div "8" at bounding box center [142, 98] width 8 height 5
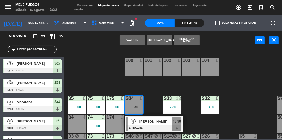
click at [113, 78] on div "100 8 101 8 102 8 103 8 104 8 S32 8 13:00 S33 13 12:30 S34 8 13:30 8 [PERSON_NA…" at bounding box center [174, 94] width 215 height 90
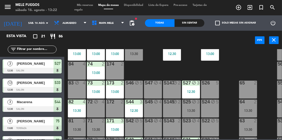
scroll to position [54, 0]
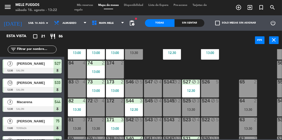
click at [211, 87] on div "S26 5" at bounding box center [210, 89] width 18 height 18
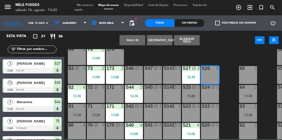
scroll to position [70, 0]
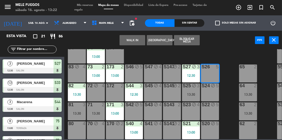
click at [214, 74] on div "S26 5" at bounding box center [210, 74] width 18 height 18
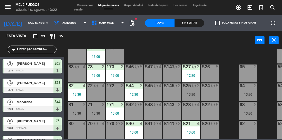
click at [194, 93] on div "13:30" at bounding box center [191, 95] width 18 height 4
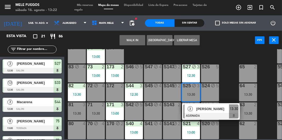
click at [226, 61] on div "100 8 101 8 102 8 103 8 104 8 S32 8 13:00 S33 13 12:30 S34 8 13:30 75 8 13:00 8…" at bounding box center [174, 94] width 215 height 90
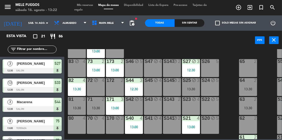
scroll to position [74, 0]
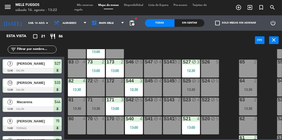
click at [208, 67] on div "S26 5" at bounding box center [210, 69] width 18 height 18
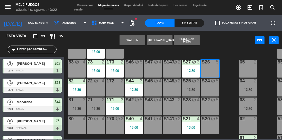
click at [188, 92] on div "S25 block 3 13:30" at bounding box center [191, 88] width 18 height 18
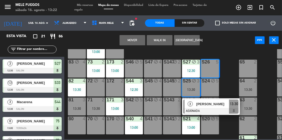
click at [215, 104] on span "[PERSON_NAME]" at bounding box center [212, 104] width 33 height 5
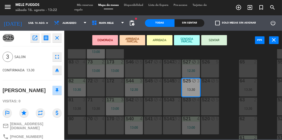
click at [214, 44] on button "SENTAR" at bounding box center [214, 40] width 26 height 10
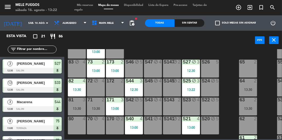
scroll to position [9, 0]
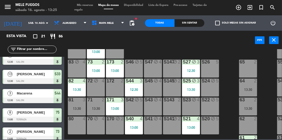
click at [92, 5] on span "Mis reservas" at bounding box center [84, 5] width 21 height 3
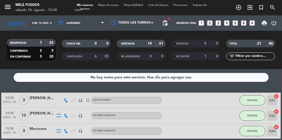
click at [30, 21] on input "sáb. 16 ago." at bounding box center [49, 23] width 38 height 8
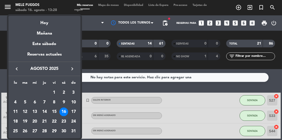
click at [107, 71] on div at bounding box center [141, 70] width 282 height 140
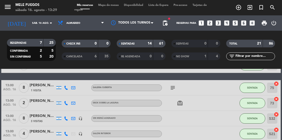
scroll to position [66, 0]
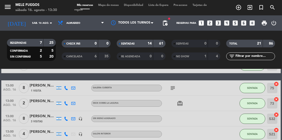
click at [106, 5] on span "Mapa de mesas" at bounding box center [108, 5] width 26 height 3
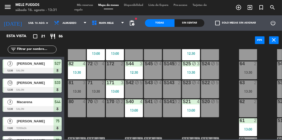
scroll to position [91, 0]
click at [247, 109] on div "62 2" at bounding box center [248, 109] width 18 height 18
click at [226, 108] on div "100 8 101 8 102 8 103 8 104 8 S32 8 13:00 S33 13 12:30 S34 8 13:30 75 8 13:00 8…" at bounding box center [174, 94] width 215 height 90
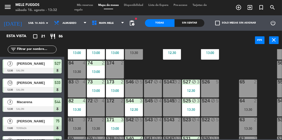
scroll to position [124, 0]
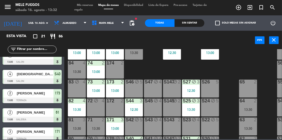
click at [151, 71] on div "100 8 101 8 102 8 103 8 104 8 S32 8 13:00 S33 13 12:30 S34 8 13:30 75 8 13:00 8…" at bounding box center [174, 94] width 215 height 90
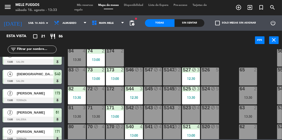
scroll to position [66, 17]
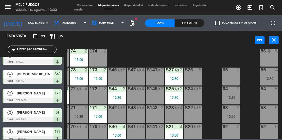
click at [263, 79] on div "13:30" at bounding box center [269, 79] width 18 height 4
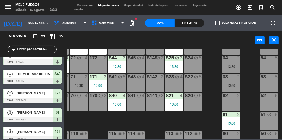
scroll to position [110, 17]
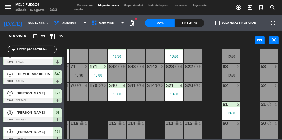
click at [86, 4] on span "Mis reservas" at bounding box center [84, 5] width 21 height 3
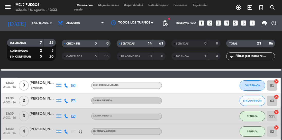
scroll to position [209, 0]
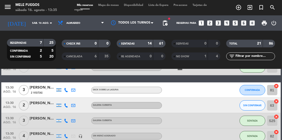
click at [117, 5] on span "Mapa de mesas" at bounding box center [108, 5] width 26 height 3
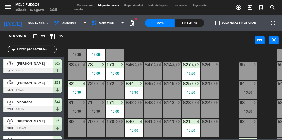
scroll to position [72, 0]
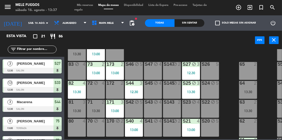
click at [94, 110] on div "13:30" at bounding box center [96, 111] width 18 height 4
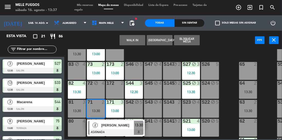
click at [113, 128] on div "[PERSON_NAME]" at bounding box center [117, 125] width 33 height 8
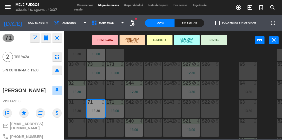
click at [214, 43] on button "SENTAR" at bounding box center [214, 40] width 26 height 10
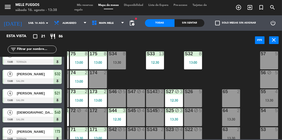
scroll to position [44, 17]
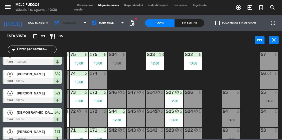
click at [67, 25] on span "Almuerzo" at bounding box center [70, 22] width 38 height 11
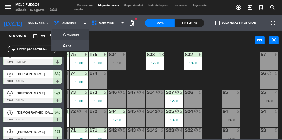
click at [93, 43] on div "power_input close" at bounding box center [159, 41] width 190 height 20
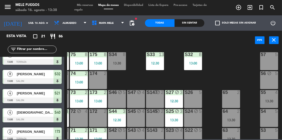
click at [26, 24] on input "sáb. 16 ago." at bounding box center [45, 23] width 38 height 8
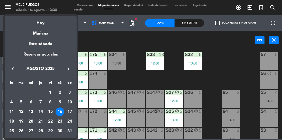
click at [68, 112] on div "17" at bounding box center [69, 112] width 9 height 9
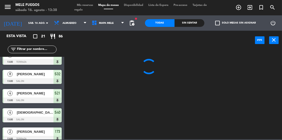
type input "dom. 17 ago."
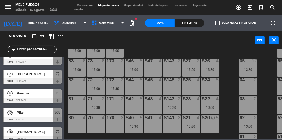
scroll to position [76, 0]
click at [241, 10] on icon "turned_in_not" at bounding box center [238, 7] width 6 height 6
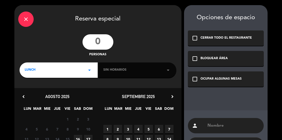
click at [97, 39] on input "number" at bounding box center [97, 41] width 31 height 15
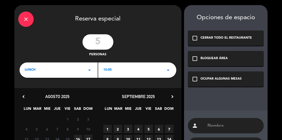
type input "5"
click at [135, 34] on div "5 personas" at bounding box center [97, 45] width 167 height 23
click at [44, 78] on div "LUNCH arrow_drop_down" at bounding box center [59, 70] width 78 height 15
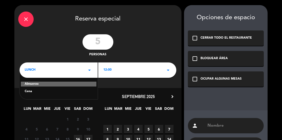
scroll to position [25, 0]
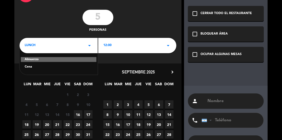
click at [88, 115] on span "17" at bounding box center [88, 115] width 8 height 8
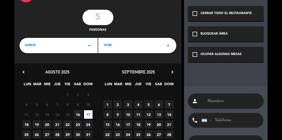
click at [127, 46] on div "12:00 arrow_drop_down" at bounding box center [137, 45] width 78 height 15
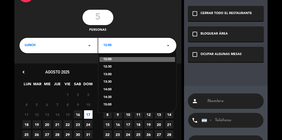
click at [115, 77] on div "13:00" at bounding box center [137, 74] width 68 height 5
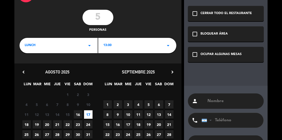
click at [212, 49] on div "check_box_outline_blank OCUPAR ALGUNAS MESAS" at bounding box center [226, 54] width 76 height 15
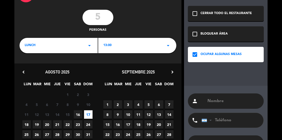
click at [221, 103] on input "text" at bounding box center [233, 101] width 53 height 7
type input "Candela"
click at [218, 120] on input "tel" at bounding box center [229, 120] width 56 height 15
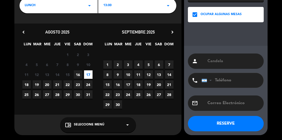
click at [110, 128] on div "chrome_reader_mode Seleccione Menú arrow_drop_down" at bounding box center [98, 125] width 76 height 15
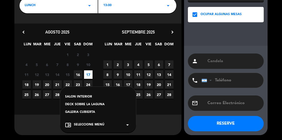
click at [90, 111] on div "GALERIA CUBIERTA" at bounding box center [97, 112] width 65 height 5
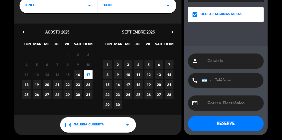
click at [103, 121] on div "chrome_reader_mode GALERIA CUBIERTA arrow_drop_down" at bounding box center [98, 125] width 76 height 15
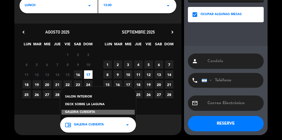
click at [94, 129] on div "chrome_reader_mode GALERIA CUBIERTA arrow_drop_down" at bounding box center [98, 125] width 76 height 15
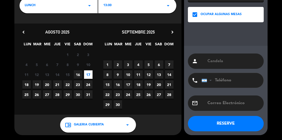
click at [95, 129] on div "chrome_reader_mode GALERIA CUBIERTA arrow_drop_down" at bounding box center [98, 125] width 76 height 15
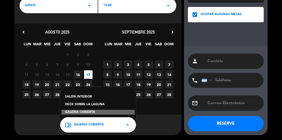
click at [95, 95] on div "SALON INTERIOR" at bounding box center [97, 97] width 65 height 5
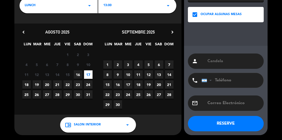
click at [228, 83] on input "tel" at bounding box center [229, 80] width 56 height 15
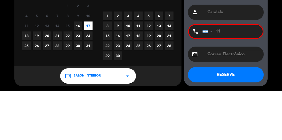
type input "1"
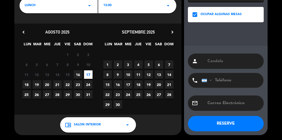
click at [226, 125] on button "RESERVE" at bounding box center [226, 123] width 76 height 15
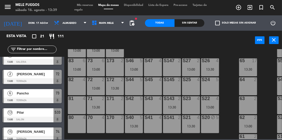
click at [134, 107] on div "S42 5" at bounding box center [134, 105] width 18 height 18
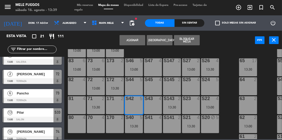
click at [132, 40] on button "Asignar" at bounding box center [132, 40] width 26 height 10
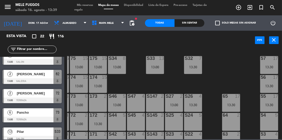
scroll to position [36, 17]
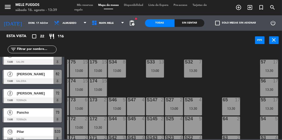
click at [251, 94] on div "100 8 101 8 102 8 103 8 104 8 S32 7 13:30 S33 13 13:00 S34 8 13:00 75 15 13:00 …" at bounding box center [174, 94] width 215 height 90
click at [54, 25] on icon at bounding box center [57, 23] width 7 height 6
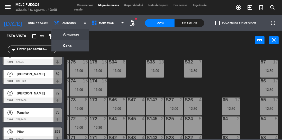
click at [69, 47] on ng-component "menu Mele Fuegos sábado 16. agosto - 13:40 Mis reservas Mapa de mesas Disponibi…" at bounding box center [141, 70] width 282 height 140
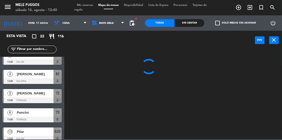
scroll to position [0, 0]
click at [72, 25] on span "Cena" at bounding box center [70, 22] width 38 height 11
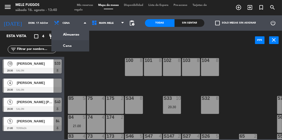
click at [74, 33] on ng-component "menu Mele Fuegos sábado 16. agosto - 13:40 Mis reservas Mapa de mesas Disponibi…" at bounding box center [141, 70] width 282 height 140
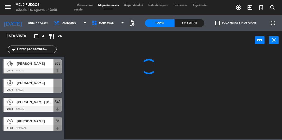
click at [27, 21] on input "dom. 17 ago." at bounding box center [45, 23] width 38 height 8
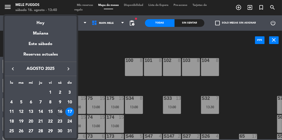
click at [61, 117] on td "16" at bounding box center [60, 113] width 10 height 10
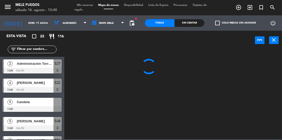
type input "sáb. 16 ago."
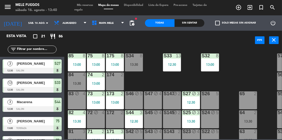
scroll to position [71, 0]
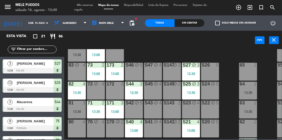
click at [75, 115] on div "81 3 13:30" at bounding box center [77, 110] width 18 height 18
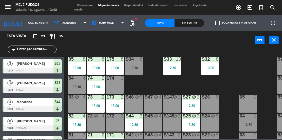
scroll to position [37, 0]
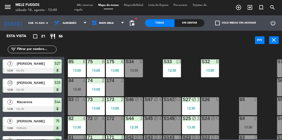
click at [75, 90] on div "13:30" at bounding box center [77, 90] width 18 height 4
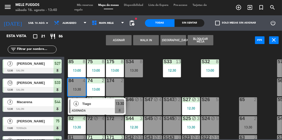
click at [163, 85] on div "100 8 101 8 102 8 103 8 104 8 S32 8 13:00 S33 13 12:30 S34 8 13:30 75 8 13:00 8…" at bounding box center [174, 94] width 215 height 90
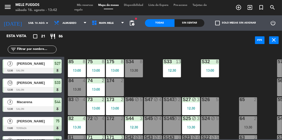
click at [253, 72] on div "100 8 101 8 102 8 103 8 104 8 S32 8 13:00 S33 13 12:30 S34 8 13:30 75 8 13:00 8…" at bounding box center [174, 94] width 215 height 90
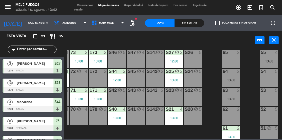
scroll to position [81, 17]
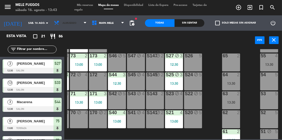
click at [58, 22] on icon at bounding box center [57, 23] width 7 height 6
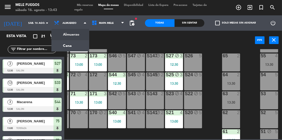
click at [71, 49] on ng-component "menu Mele Fuegos sábado 16. agosto - 13:43 Mis reservas Mapa de mesas Disponibi…" at bounding box center [141, 70] width 282 height 140
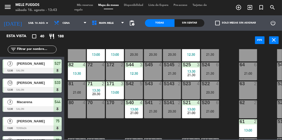
scroll to position [91, 0]
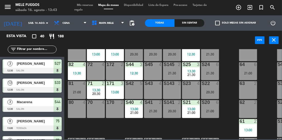
click at [241, 8] on icon "turned_in_not" at bounding box center [238, 7] width 6 height 6
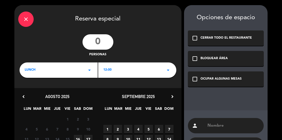
click at [103, 47] on input "number" at bounding box center [97, 41] width 31 height 15
type input "4"
click at [149, 29] on div "close Reserva especial" at bounding box center [97, 18] width 167 height 27
click at [74, 70] on div "LUNCH arrow_drop_down" at bounding box center [59, 70] width 78 height 15
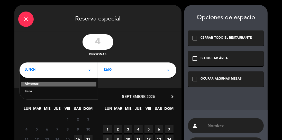
click at [63, 92] on div "Cena" at bounding box center [59, 91] width 68 height 5
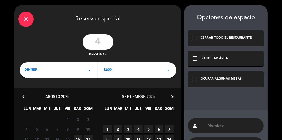
click at [130, 70] on div "12:00 arrow_drop_down" at bounding box center [137, 70] width 78 height 15
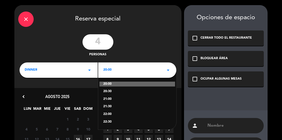
click at [116, 101] on div "21:00" at bounding box center [137, 99] width 68 height 5
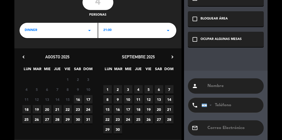
scroll to position [49, 0]
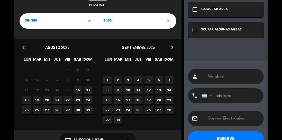
click at [75, 92] on span "16" at bounding box center [78, 90] width 8 height 8
click at [77, 91] on span "16" at bounding box center [78, 90] width 8 height 8
click at [76, 91] on span "16" at bounding box center [78, 90] width 8 height 8
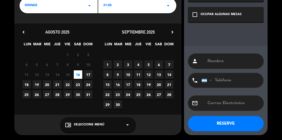
click at [98, 125] on span "Seleccione Menú" at bounding box center [89, 125] width 31 height 5
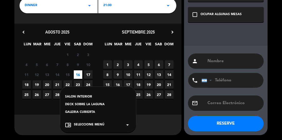
click at [93, 96] on div "SALON INTERIOR" at bounding box center [97, 97] width 65 height 5
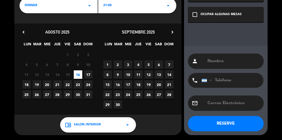
click at [195, 16] on icon "check_box_outline_blank" at bounding box center [194, 15] width 6 height 6
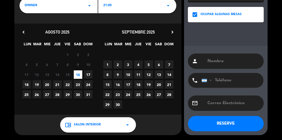
click at [212, 63] on input "text" at bounding box center [233, 61] width 53 height 7
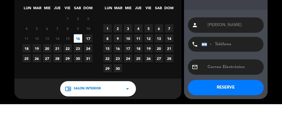
type input "[PERSON_NAME]"
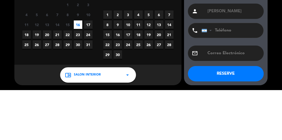
click at [271, 79] on div "close Reserva especial 4 personas dinner arrow_drop_down 21:00 arrow_drop_down …" at bounding box center [141, 37] width 282 height 205
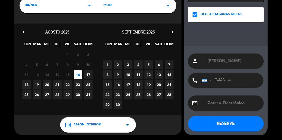
click at [224, 129] on button "RESERVE" at bounding box center [226, 123] width 76 height 15
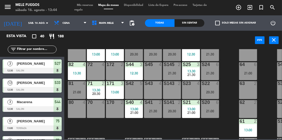
click at [133, 92] on div "S42 5" at bounding box center [134, 90] width 18 height 18
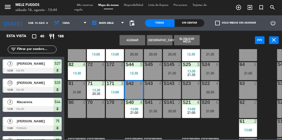
click at [134, 40] on button "Asignar" at bounding box center [132, 40] width 26 height 10
click at [236, 90] on div "100 8 101 8 102 8 103 8 104 8 S32 8 13:00 21:00 S33 13 12:30 21:00 S34 6 21:00 …" at bounding box center [174, 94] width 215 height 90
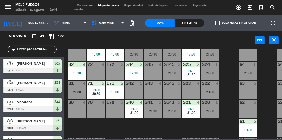
click at [31, 24] on input "sáb. 16 ago." at bounding box center [45, 23] width 38 height 8
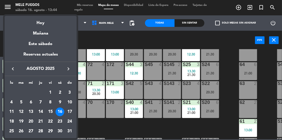
click at [51, 113] on div "15" at bounding box center [50, 112] width 9 height 9
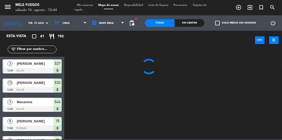
click at [26, 24] on input "vie. 15 ago." at bounding box center [45, 23] width 38 height 8
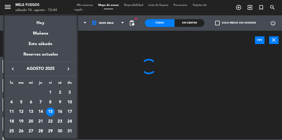
click at [61, 113] on div "16" at bounding box center [59, 112] width 9 height 9
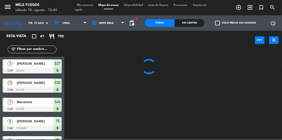
type input "sáb. 16 ago."
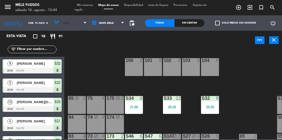
click at [66, 25] on span "Cena" at bounding box center [70, 22] width 38 height 11
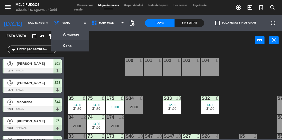
click at [71, 35] on ng-component "menu Mele Fuegos sábado 16. agosto - 13:44 Mis reservas Mapa de mesas Disponibi…" at bounding box center [141, 70] width 282 height 140
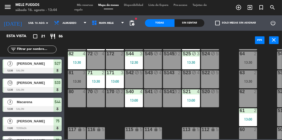
scroll to position [110, 0]
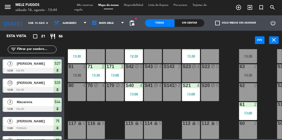
click at [224, 107] on div "100 8 101 8 102 8 103 8 104 8 S32 8 13:00 S33 13 12:30 S34 8 13:30 75 8 13:00 8…" at bounding box center [174, 94] width 215 height 90
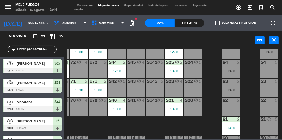
scroll to position [0, 17]
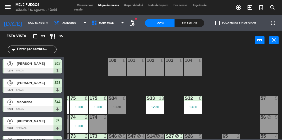
click at [244, 116] on div "100 8 101 8 102 8 103 8 104 8 S32 8 13:00 S33 13 12:30 S34 8 13:30 75 8 13:00 8…" at bounding box center [174, 94] width 215 height 90
click at [242, 121] on div "100 8 101 8 102 8 103 8 104 8 S32 8 13:00 S33 13 12:30 S34 8 13:30 75 8 13:00 8…" at bounding box center [174, 94] width 215 height 90
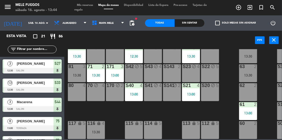
scroll to position [124, 0]
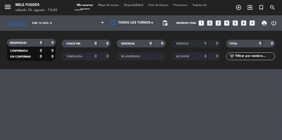
click at [99, 128] on div "menu Mele Fuegos sábado 16. agosto - 13:44 Mis reservas Mapa de mesas Disponibi…" at bounding box center [141, 70] width 282 height 140
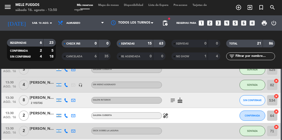
scroll to position [291, 0]
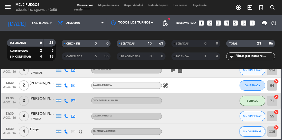
click at [250, 131] on span "SIN CONFIRMAR" at bounding box center [252, 131] width 18 height 3
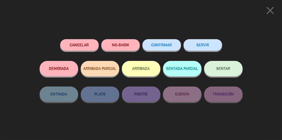
click at [225, 71] on span "SENTAR" at bounding box center [223, 68] width 14 height 4
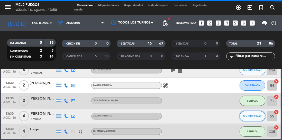
click at [252, 119] on button "SIN CONFIRMAR" at bounding box center [252, 116] width 26 height 10
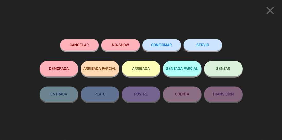
click at [268, 10] on icon "close" at bounding box center [269, 10] width 13 height 13
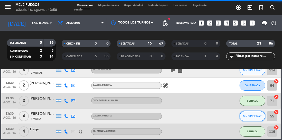
click at [249, 118] on span "SIN CONFIRMAR" at bounding box center [252, 116] width 18 height 3
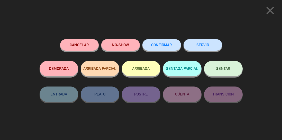
click at [122, 47] on button "NO-SHOW" at bounding box center [120, 45] width 38 height 12
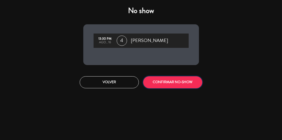
click at [182, 83] on button "CONFIRMAR NO-SHOW" at bounding box center [172, 82] width 59 height 12
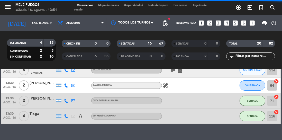
scroll to position [276, 0]
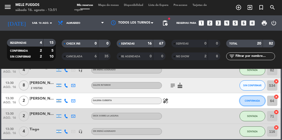
click at [251, 105] on button "CONFIRMADA" at bounding box center [252, 101] width 26 height 10
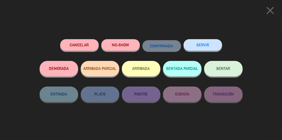
click at [228, 70] on span "SENTAR" at bounding box center [223, 68] width 14 height 4
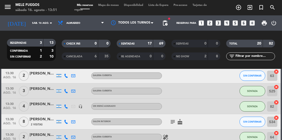
scroll to position [239, 0]
click at [45, 127] on div "2 Visitas" at bounding box center [43, 124] width 26 height 4
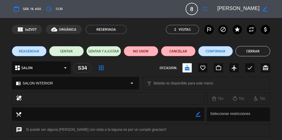
click at [252, 48] on button "Cerrar" at bounding box center [252, 51] width 35 height 10
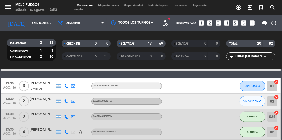
scroll to position [212, 0]
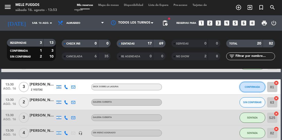
click at [254, 83] on button "CONFIRMADA" at bounding box center [252, 87] width 26 height 10
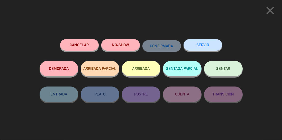
click at [127, 48] on button "NO-SHOW" at bounding box center [120, 45] width 38 height 12
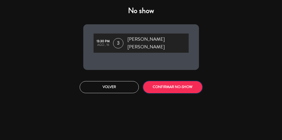
click at [186, 82] on button "CONFIRMAR NO-SHOW" at bounding box center [172, 87] width 59 height 12
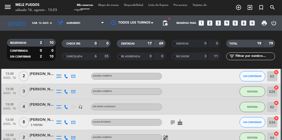
scroll to position [223, 0]
click at [250, 77] on span "SIN CONFIRMAR" at bounding box center [252, 76] width 18 height 3
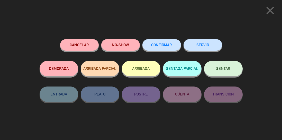
click at [116, 43] on button "NO-SHOW" at bounding box center [120, 45] width 38 height 12
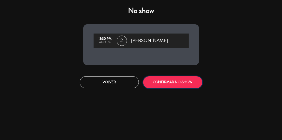
click at [177, 80] on button "CONFIRMAR NO-SHOW" at bounding box center [172, 82] width 59 height 12
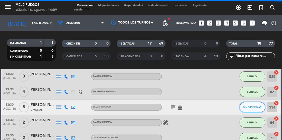
click at [255, 106] on span "SIN CONFIRMAR" at bounding box center [252, 107] width 18 height 3
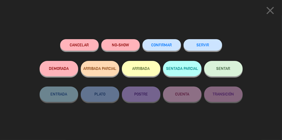
click at [219, 73] on button "SENTAR" at bounding box center [223, 68] width 38 height 15
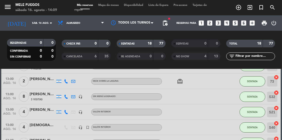
scroll to position [0, 0]
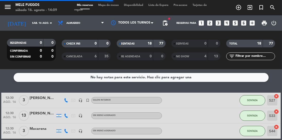
click at [112, 10] on div "Mis reservas Mapa de mesas Disponibilidad Lista de Espera Pre-acceso Tarjetas d…" at bounding box center [140, 7] width 133 height 9
click at [106, 5] on span "Mapa de mesas" at bounding box center [108, 5] width 26 height 3
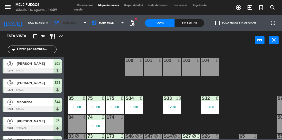
click at [67, 26] on span "Almuerzo" at bounding box center [70, 22] width 38 height 11
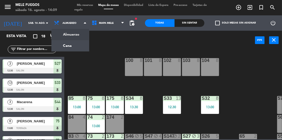
click at [63, 47] on ng-component "menu Mele Fuegos sábado 16. agosto - 14:09 Mis reservas Mapa de mesas Disponibi…" at bounding box center [141, 70] width 282 height 140
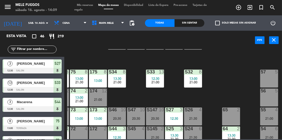
scroll to position [0, 17]
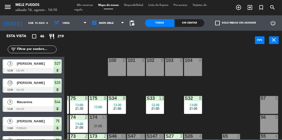
click at [93, 56] on div "100 8 101 8 102 8 103 8 104 8 S32 8 13:00 21:00 S33 13 12:30 21:00 S34 8 13:30 …" at bounding box center [174, 94] width 215 height 90
click at [69, 28] on span "Cena" at bounding box center [70, 22] width 38 height 11
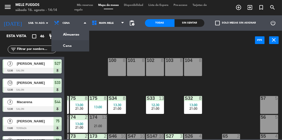
click at [67, 35] on ng-component "menu Mele Fuegos sábado 16. agosto - 14:14 Mis reservas Mapa de mesas Disponibi…" at bounding box center [141, 70] width 282 height 140
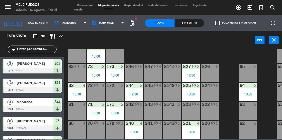
scroll to position [72, 0]
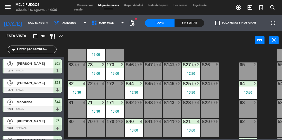
click at [86, 5] on span "Mis reservas" at bounding box center [84, 5] width 21 height 3
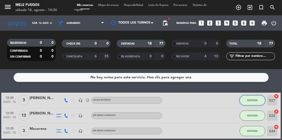
click at [253, 102] on span "SENTADA" at bounding box center [252, 100] width 11 height 3
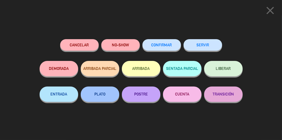
click at [226, 70] on span "LIBERAR" at bounding box center [223, 68] width 15 height 4
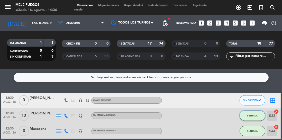
click at [254, 117] on span "SENTADA" at bounding box center [252, 115] width 11 height 3
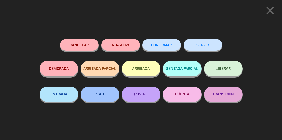
click at [229, 70] on span "LIBERAR" at bounding box center [223, 68] width 15 height 4
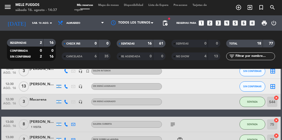
scroll to position [30, 0]
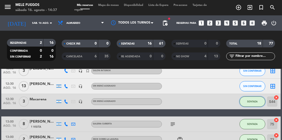
click at [252, 104] on button "SENTADA" at bounding box center [252, 102] width 26 height 10
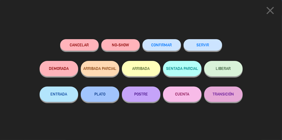
click at [218, 70] on span "LIBERAR" at bounding box center [223, 68] width 15 height 4
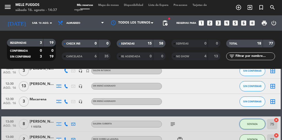
click at [250, 122] on button "SENTADA" at bounding box center [252, 124] width 26 height 10
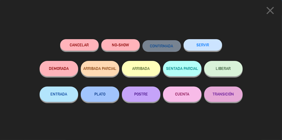
click at [231, 71] on button "LIBERAR" at bounding box center [223, 68] width 38 height 15
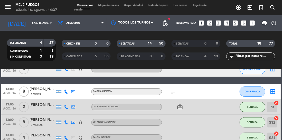
scroll to position [63, 0]
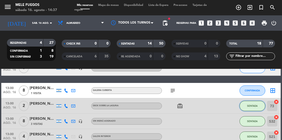
click at [252, 106] on span "SENTADA" at bounding box center [252, 106] width 11 height 3
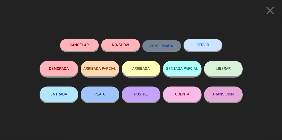
click at [230, 72] on button "LIBERAR" at bounding box center [223, 68] width 38 height 15
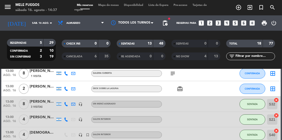
scroll to position [81, 0]
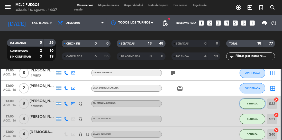
click at [251, 104] on span "SENTADA" at bounding box center [252, 103] width 11 height 3
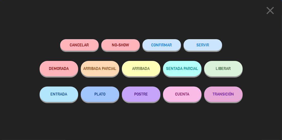
click at [231, 68] on button "LIBERAR" at bounding box center [223, 68] width 38 height 15
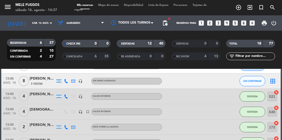
scroll to position [105, 0]
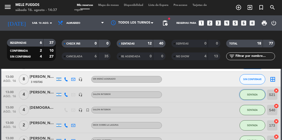
click at [253, 95] on span "SENTADA" at bounding box center [252, 94] width 11 height 3
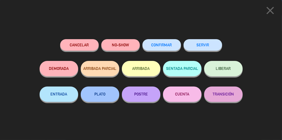
click at [231, 65] on button "LIBERAR" at bounding box center [223, 68] width 38 height 15
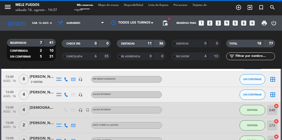
scroll to position [122, 0]
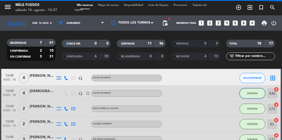
click at [254, 95] on span "SENTADA" at bounding box center [252, 93] width 11 height 3
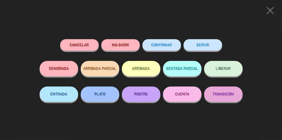
click at [229, 67] on span "LIBERAR" at bounding box center [223, 68] width 15 height 4
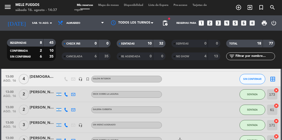
scroll to position [137, 0]
click at [257, 97] on button "SENTADA" at bounding box center [252, 94] width 26 height 10
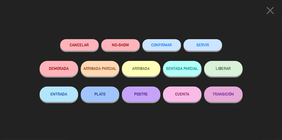
click at [238, 68] on button "LIBERAR" at bounding box center [223, 68] width 38 height 15
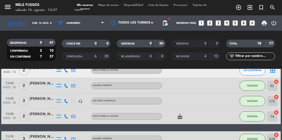
scroll to position [164, 0]
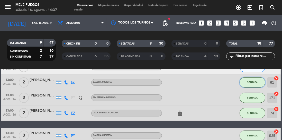
click at [258, 84] on button "SENTADA" at bounding box center [252, 82] width 26 height 10
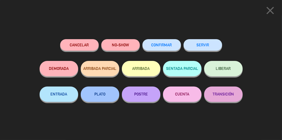
click at [231, 68] on button "LIBERAR" at bounding box center [223, 68] width 38 height 15
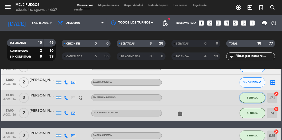
click at [256, 98] on span "SENTADA" at bounding box center [252, 97] width 11 height 3
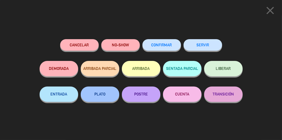
click at [234, 69] on button "LIBERAR" at bounding box center [223, 68] width 38 height 15
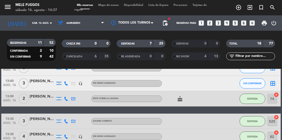
scroll to position [189, 0]
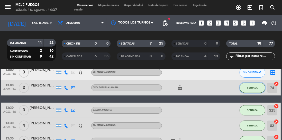
click at [253, 90] on button "SENTADA" at bounding box center [252, 88] width 26 height 10
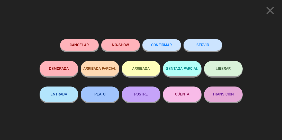
click at [228, 67] on span "LIBERAR" at bounding box center [223, 68] width 15 height 4
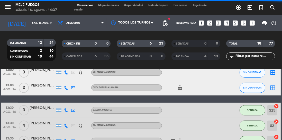
scroll to position [203, 0]
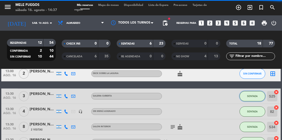
click at [256, 98] on span "SENTADA" at bounding box center [252, 96] width 11 height 3
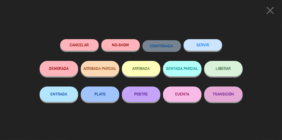
click at [230, 68] on span "LIBERAR" at bounding box center [223, 68] width 15 height 4
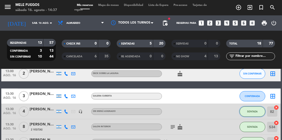
click at [255, 112] on span "SENTADA" at bounding box center [252, 111] width 11 height 3
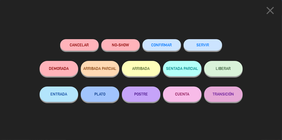
click at [233, 68] on button "LIBERAR" at bounding box center [223, 68] width 38 height 15
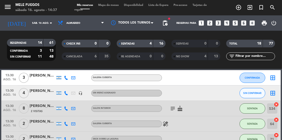
scroll to position [222, 0]
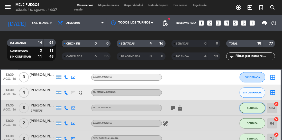
click at [250, 107] on span "SENTADA" at bounding box center [252, 108] width 11 height 3
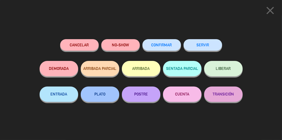
click at [233, 72] on button "LIBERAR" at bounding box center [223, 68] width 38 height 15
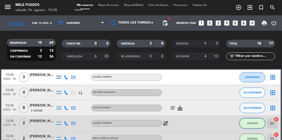
click at [251, 124] on span "SENTADA" at bounding box center [252, 123] width 11 height 3
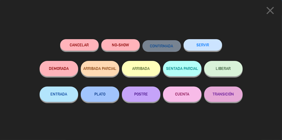
click at [232, 69] on button "LIBERAR" at bounding box center [223, 68] width 38 height 15
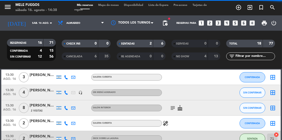
scroll to position [245, 0]
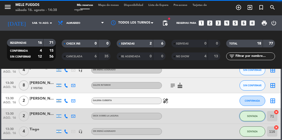
click at [249, 115] on span "SENTADA" at bounding box center [252, 116] width 11 height 3
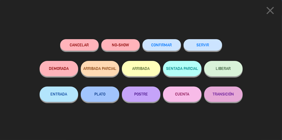
click at [231, 70] on button "LIBERAR" at bounding box center [223, 68] width 38 height 15
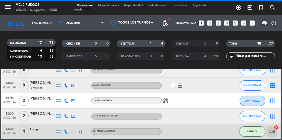
click at [255, 133] on button "SENTADA" at bounding box center [252, 132] width 26 height 10
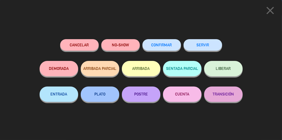
click at [232, 71] on button "LIBERAR" at bounding box center [223, 68] width 38 height 15
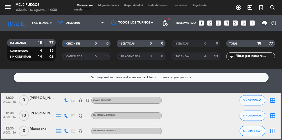
scroll to position [245, 0]
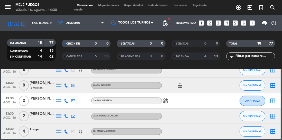
click at [32, 26] on input "sáb. 16 ago." at bounding box center [49, 23] width 38 height 8
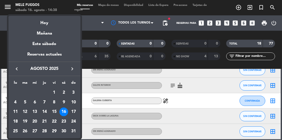
click at [70, 114] on div "17" at bounding box center [73, 112] width 9 height 9
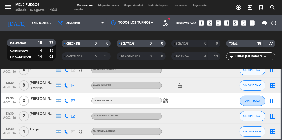
type input "dom. 17 ago."
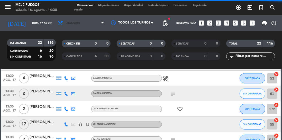
click at [88, 28] on span "Almuerzo" at bounding box center [80, 22] width 51 height 11
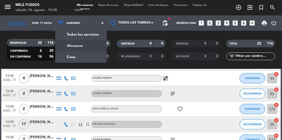
click at [86, 56] on div "menu Mele Fuegos sábado 16. agosto - 14:38 Mis reservas Mapa de mesas Disponibi…" at bounding box center [141, 34] width 282 height 69
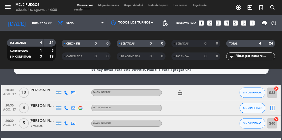
scroll to position [22, 0]
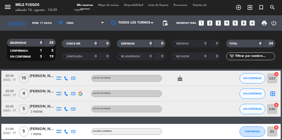
click at [273, 95] on icon "border_all" at bounding box center [272, 94] width 6 height 6
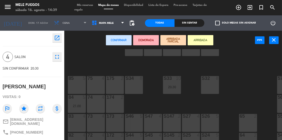
scroll to position [20, 0]
click at [209, 123] on div "S26 5" at bounding box center [210, 123] width 18 height 18
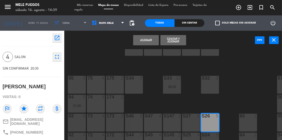
click at [149, 38] on button "Asignar" at bounding box center [146, 40] width 26 height 10
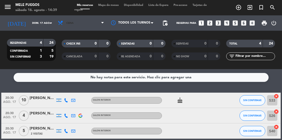
click at [84, 20] on span "Cena" at bounding box center [80, 22] width 51 height 11
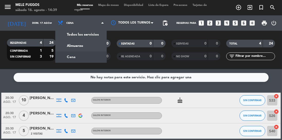
click at [96, 49] on div "menu Mele Fuegos sábado 16. agosto - 14:39 Mis reservas Mapa de mesas Disponibi…" at bounding box center [141, 34] width 282 height 69
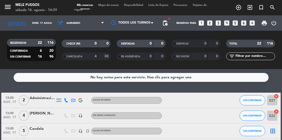
click at [272, 133] on icon "border_all" at bounding box center [272, 131] width 6 height 6
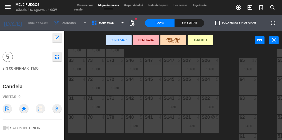
scroll to position [76, 0]
click at [139, 106] on div "S42 5" at bounding box center [134, 105] width 18 height 18
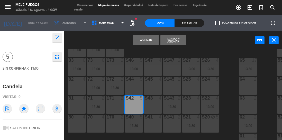
click at [151, 44] on button "Asignar" at bounding box center [146, 40] width 26 height 10
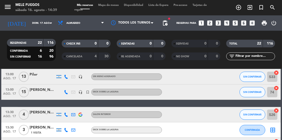
scroll to position [147, 0]
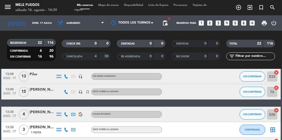
click at [270, 131] on icon "border_all" at bounding box center [272, 130] width 6 height 6
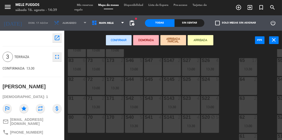
scroll to position [76, 0]
click at [76, 106] on div "81 4" at bounding box center [77, 105] width 18 height 18
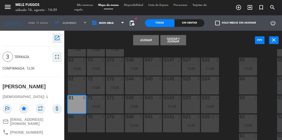
click at [149, 41] on button "Asignar" at bounding box center [146, 40] width 26 height 10
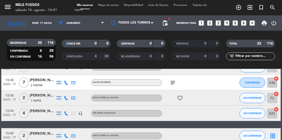
scroll to position [306, 0]
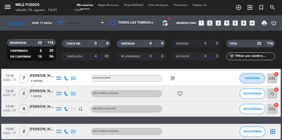
click at [86, 27] on span "Almuerzo" at bounding box center [80, 22] width 51 height 11
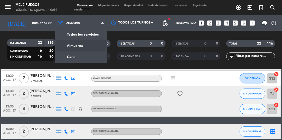
click at [95, 60] on div "menu Mele Fuegos sábado 16. agosto - 14:41 Mis reservas Mapa de mesas Disponibi…" at bounding box center [141, 34] width 282 height 69
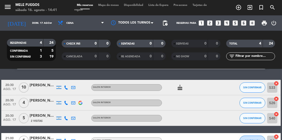
scroll to position [22, 0]
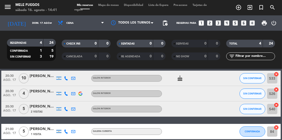
click at [277, 127] on icon "cancel" at bounding box center [276, 127] width 5 height 5
click at [273, 131] on icon "border_all" at bounding box center [272, 132] width 6 height 6
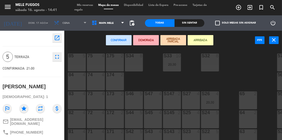
scroll to position [35, 0]
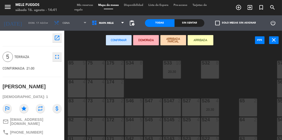
click at [77, 95] on div "84 4" at bounding box center [77, 89] width 18 height 18
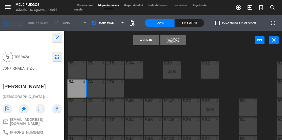
click at [148, 41] on button "Asignar" at bounding box center [146, 40] width 26 height 10
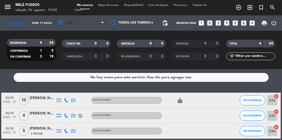
click at [76, 24] on span "Cena" at bounding box center [80, 22] width 51 height 11
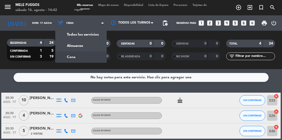
click at [90, 45] on div "menu Mele Fuegos sábado 16. agosto - 14:42 Mis reservas Mapa de mesas Disponibi…" at bounding box center [141, 34] width 282 height 69
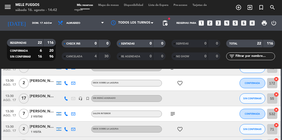
scroll to position [306, 0]
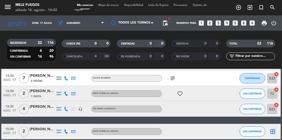
click at [42, 23] on input "dom. 17 ago." at bounding box center [49, 23] width 38 height 8
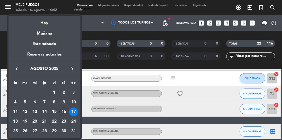
click at [64, 113] on div "16" at bounding box center [63, 112] width 9 height 9
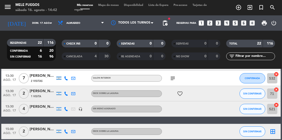
type input "sáb. 16 ago."
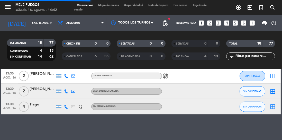
scroll to position [245, 0]
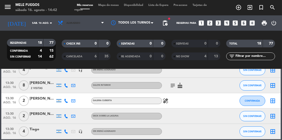
click at [89, 26] on span "Almuerzo" at bounding box center [80, 22] width 51 height 11
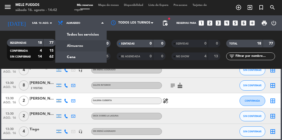
click at [89, 60] on div "menu Mele Fuegos sábado 16. agosto - 14:42 Mis reservas Mapa de mesas Disponibi…" at bounding box center [141, 34] width 282 height 69
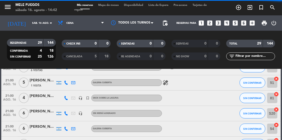
scroll to position [326, 0]
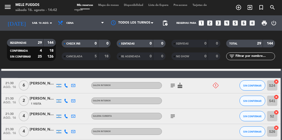
click at [214, 85] on icon at bounding box center [215, 86] width 6 height 6
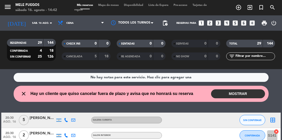
scroll to position [11, 0]
click at [243, 90] on button "MOSTRAR" at bounding box center [238, 94] width 54 height 9
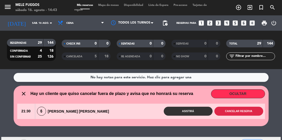
click at [244, 107] on button "Cancelar reserva" at bounding box center [238, 111] width 49 height 9
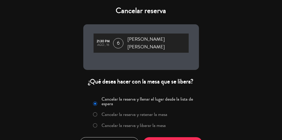
click at [96, 124] on input "Cancelar la reserva y liberar la mesa" at bounding box center [94, 125] width 3 height 3
radio input "true"
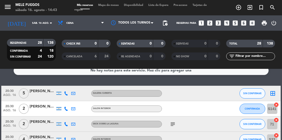
scroll to position [0, 0]
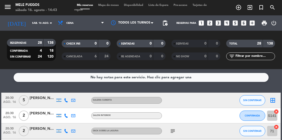
click at [270, 98] on icon "border_all" at bounding box center [272, 101] width 6 height 6
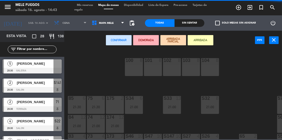
click at [256, 81] on div "100 8 101 8 102 8 103 8 104 8 S32 8 21:00 S33 13 21:00 S34 6 21:00 75 6 21:30 8…" at bounding box center [174, 94] width 215 height 90
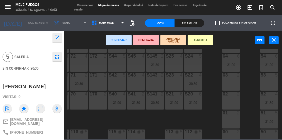
scroll to position [99, 17]
click at [264, 86] on div "53 5" at bounding box center [269, 82] width 18 height 18
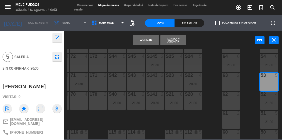
click at [142, 42] on button "Asignar" at bounding box center [146, 40] width 26 height 10
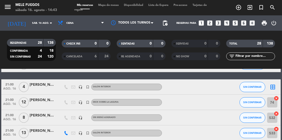
scroll to position [124, 0]
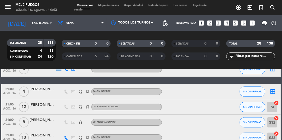
click at [275, 89] on icon "border_all" at bounding box center [272, 92] width 6 height 6
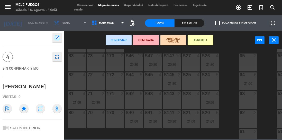
scroll to position [80, 0]
click at [137, 103] on div "S42 5" at bounding box center [134, 101] width 18 height 18
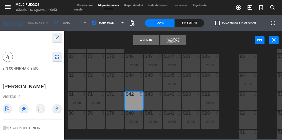
click at [229, 75] on div "100 8 101 8 102 8 103 8 104 8 S32 8 21:00 S33 13 21:00 S34 6 21:00 75 6 21:30 8…" at bounding box center [174, 94] width 215 height 90
click at [208, 80] on div "S24 5" at bounding box center [210, 82] width 18 height 18
click at [133, 103] on div "S42 5" at bounding box center [134, 101] width 18 height 18
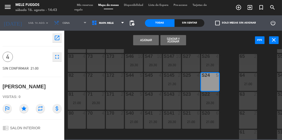
click at [146, 39] on button "Asignar" at bounding box center [146, 40] width 26 height 10
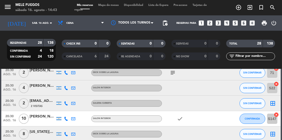
scroll to position [58, 0]
click at [271, 101] on icon "border_all" at bounding box center [272, 104] width 6 height 6
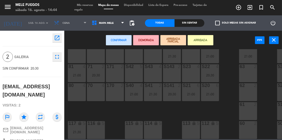
scroll to position [110, 17]
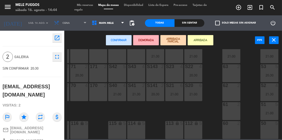
click at [232, 89] on div "62 2" at bounding box center [231, 92] width 18 height 18
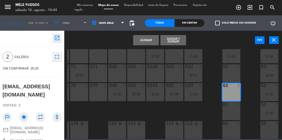
click at [146, 37] on button "Asignar" at bounding box center [146, 40] width 26 height 10
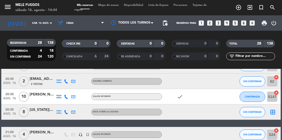
scroll to position [80, 0]
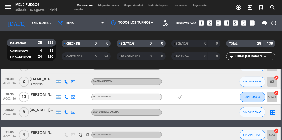
click at [271, 110] on icon "border_all" at bounding box center [272, 113] width 6 height 6
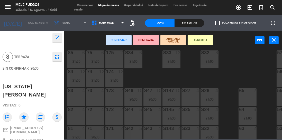
scroll to position [47, 1]
click at [74, 97] on div "83 4" at bounding box center [76, 97] width 18 height 18
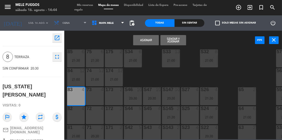
click at [98, 97] on div "73 4" at bounding box center [95, 97] width 18 height 18
click at [144, 40] on button "Asignar" at bounding box center [146, 40] width 26 height 10
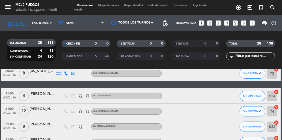
click at [111, 6] on span "Mapa de mesas" at bounding box center [108, 5] width 26 height 3
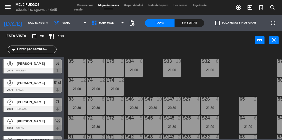
scroll to position [133, 0]
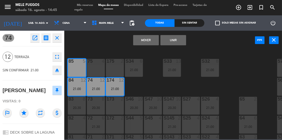
click at [145, 41] on button "Mover" at bounding box center [146, 40] width 26 height 10
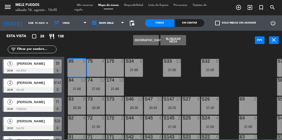
scroll to position [0, 0]
click at [104, 49] on div "100 8 101 8 102 8 103 8 104 8 S32 8 21:00 S33 13 21:00 S34 6 21:00 75 4 85 5 17…" at bounding box center [174, 94] width 215 height 90
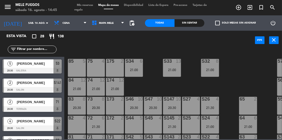
click at [112, 45] on div "power_input close" at bounding box center [159, 41] width 190 height 20
click at [77, 68] on div "21:00" at bounding box center [77, 70] width 18 height 4
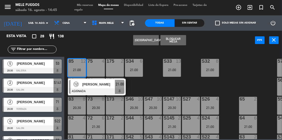
click at [87, 89] on div at bounding box center [96, 92] width 55 height 6
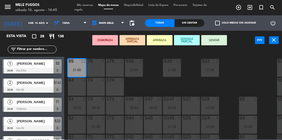
click at [93, 69] on div "75 4" at bounding box center [96, 68] width 18 height 18
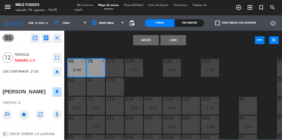
click at [119, 68] on div "175 2" at bounding box center [115, 68] width 18 height 18
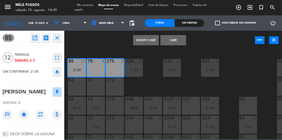
click at [172, 41] on button "Unir" at bounding box center [173, 40] width 26 height 10
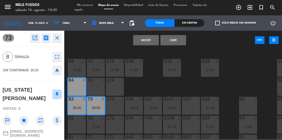
click at [95, 86] on div "74 4" at bounding box center [96, 87] width 18 height 18
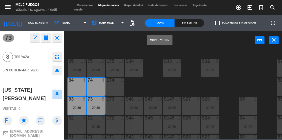
click at [162, 38] on button "Mover y Unir" at bounding box center [160, 40] width 26 height 10
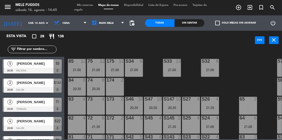
scroll to position [133, 0]
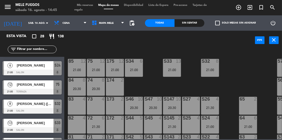
click at [158, 69] on div "100 8 101 8 102 8 103 8 104 8 S32 8 21:00 S33 13 21:00 S34 6 21:00 75 12 21:00 …" at bounding box center [174, 94] width 215 height 90
click at [81, 109] on div "21:30" at bounding box center [77, 108] width 18 height 4
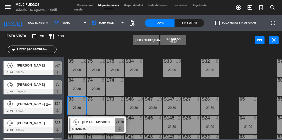
click at [87, 125] on span "[EMAIL_ADDRESS][DOMAIN_NAME]" at bounding box center [98, 122] width 33 height 5
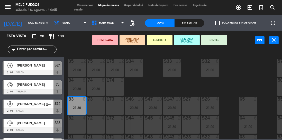
click at [98, 108] on div "73 4" at bounding box center [96, 106] width 18 height 18
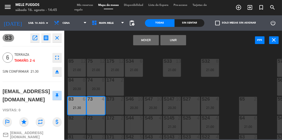
click at [176, 42] on button "Unir" at bounding box center [173, 40] width 26 height 10
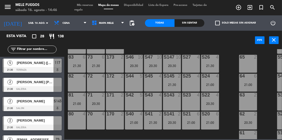
scroll to position [431, 0]
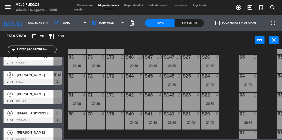
click at [55, 140] on div at bounding box center [32, 140] width 59 height 6
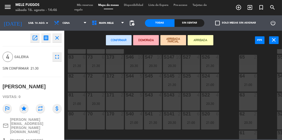
click at [78, 121] on div "80 4" at bounding box center [77, 121] width 18 height 18
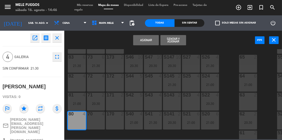
click at [147, 40] on button "Asignar" at bounding box center [146, 40] width 26 height 10
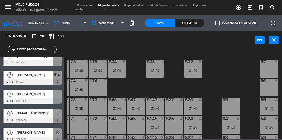
scroll to position [36, 0]
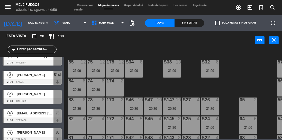
click at [250, 68] on div "100 8 101 8 102 8 103 8 104 8 S32 8 21:00 S33 13 21:00 S34 6 21:00 75 12 21:00 …" at bounding box center [174, 94] width 215 height 90
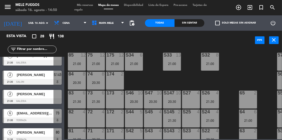
scroll to position [38, 0]
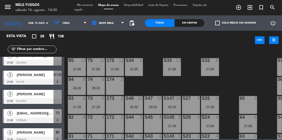
click at [131, 25] on span "pending_actions" at bounding box center [132, 23] width 6 height 6
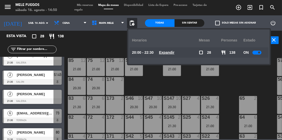
click at [255, 54] on div at bounding box center [256, 53] width 9 height 4
click at [236, 79] on div "100 8 101 8 102 8 103 8 104 8 S32 8 21:00 S33 13 21:00 S34 6 21:00 75 12 21:00 …" at bounding box center [174, 94] width 215 height 90
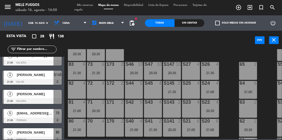
scroll to position [75, 0]
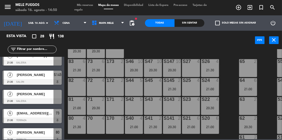
click at [239, 90] on div "21:00" at bounding box center [248, 90] width 18 height 4
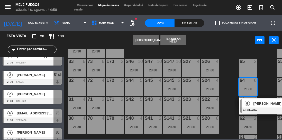
click at [226, 72] on div "100 8 101 8 102 8 103 8 104 8 S32 8 21:00 S33 13 21:00 S34 6 21:00 75 12 21:00 …" at bounding box center [174, 94] width 215 height 90
